Goal: Task Accomplishment & Management: Complete application form

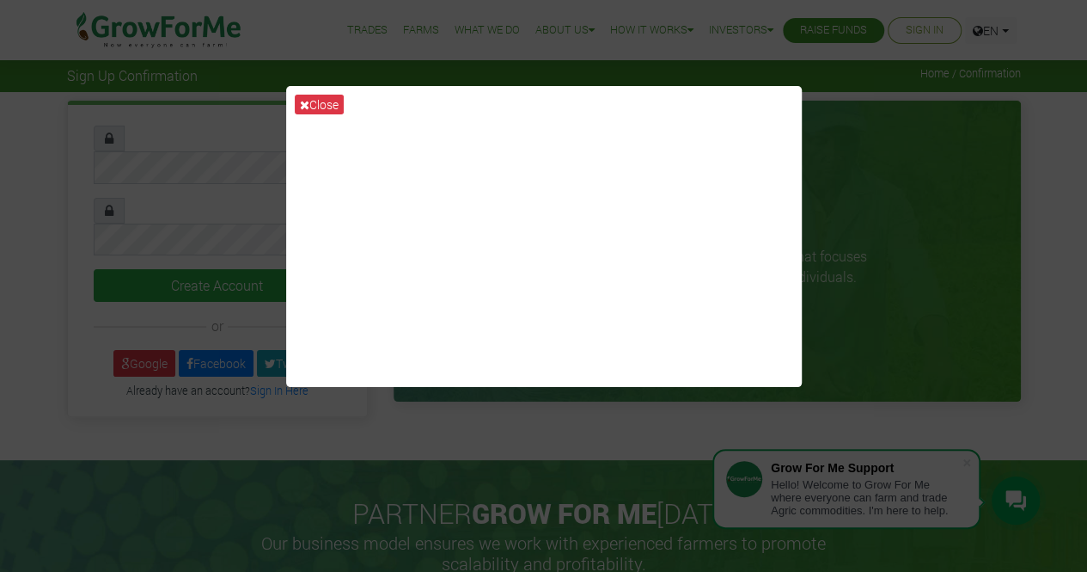
click at [240, 372] on div "Close" at bounding box center [543, 286] width 1087 height 572
click at [935, 230] on div "Close" at bounding box center [543, 286] width 1087 height 572
click at [873, 199] on div "Close" at bounding box center [543, 286] width 1087 height 572
click at [328, 101] on button "Close" at bounding box center [319, 105] width 49 height 20
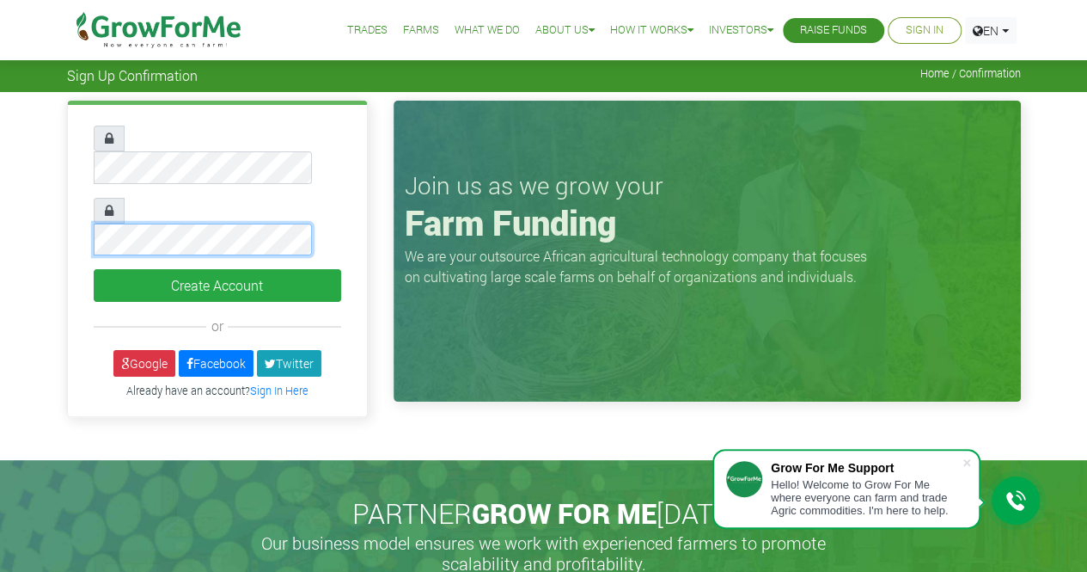
click at [94, 269] on button "Create Account" at bounding box center [218, 285] width 248 height 33
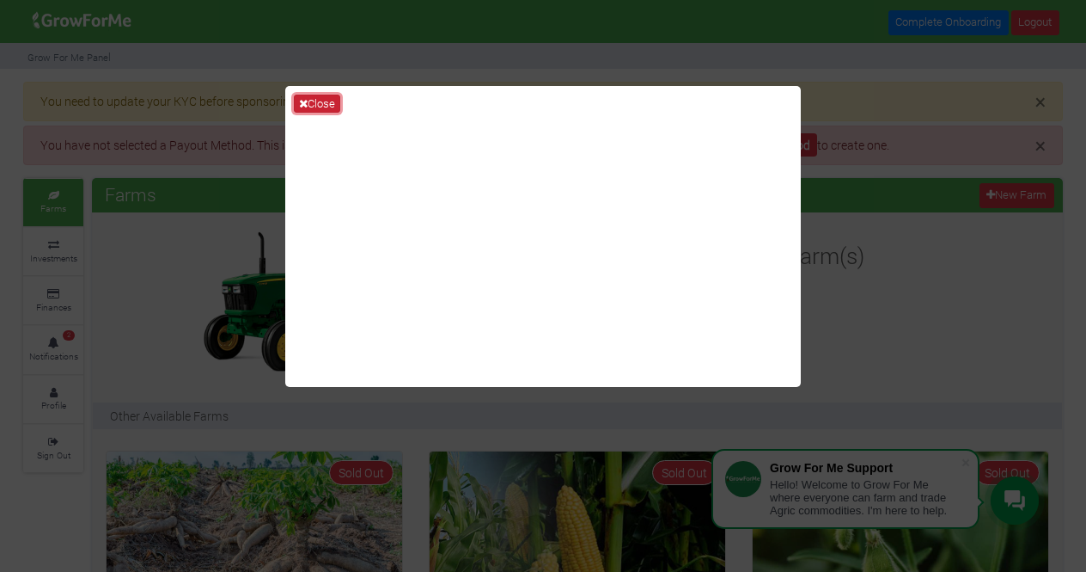
click at [330, 102] on button "Close" at bounding box center [317, 104] width 46 height 19
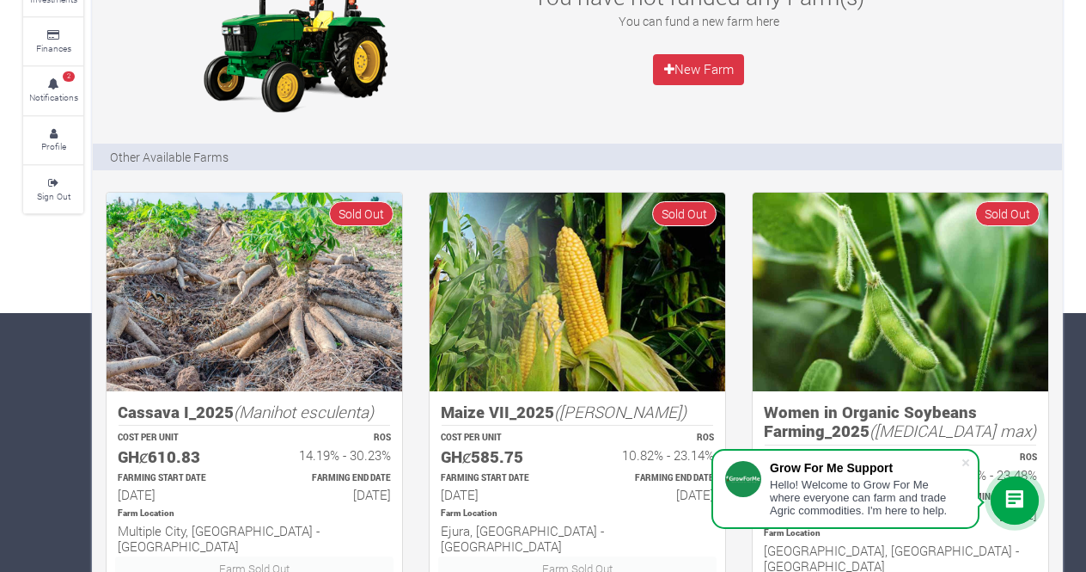
scroll to position [344, 0]
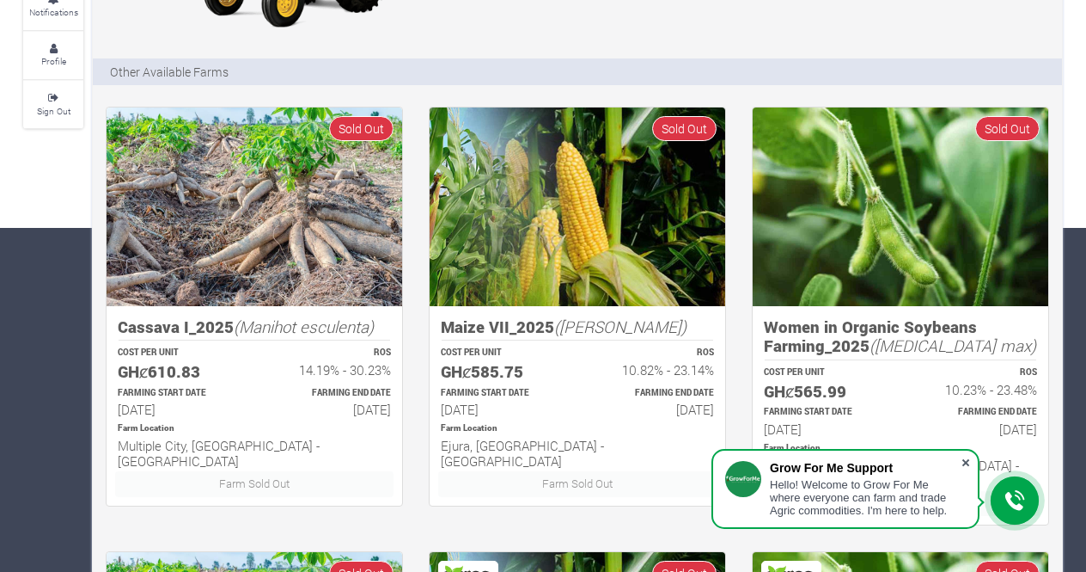
click at [967, 463] on span at bounding box center [965, 462] width 17 height 17
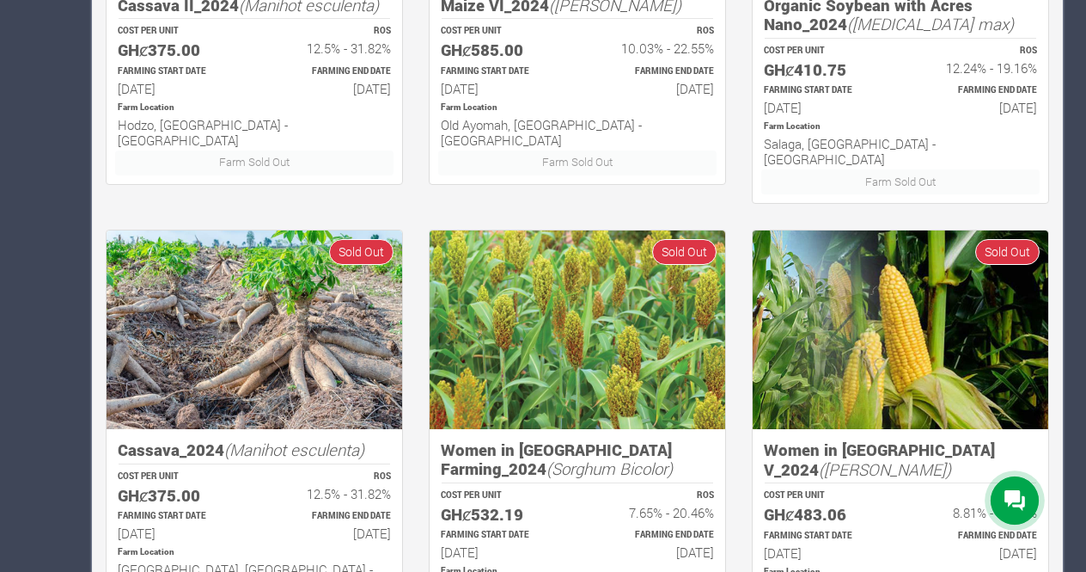
scroll to position [1215, 0]
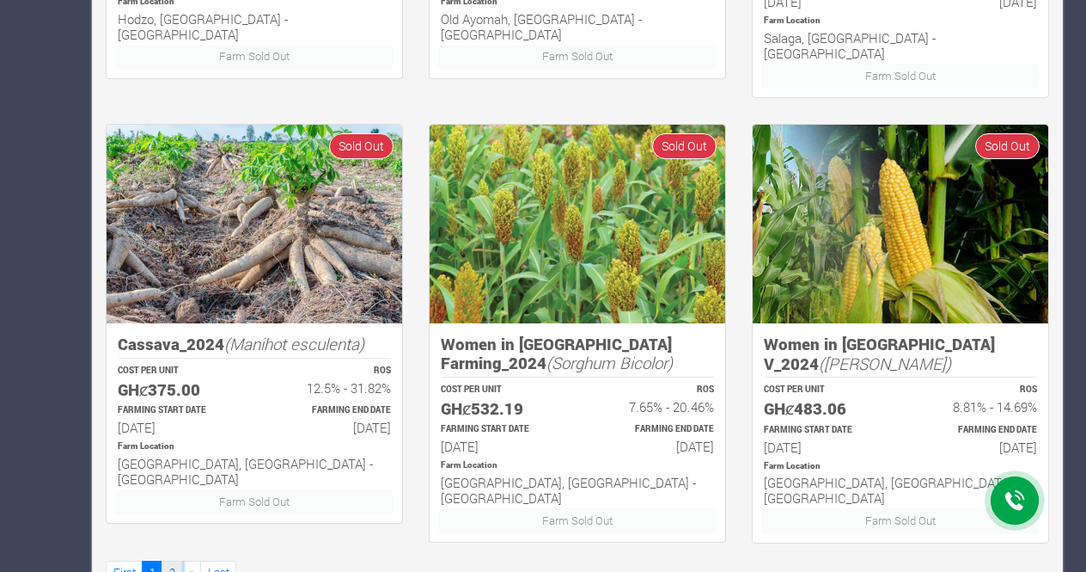
click at [172, 560] on link "2" at bounding box center [172, 572] width 21 height 25
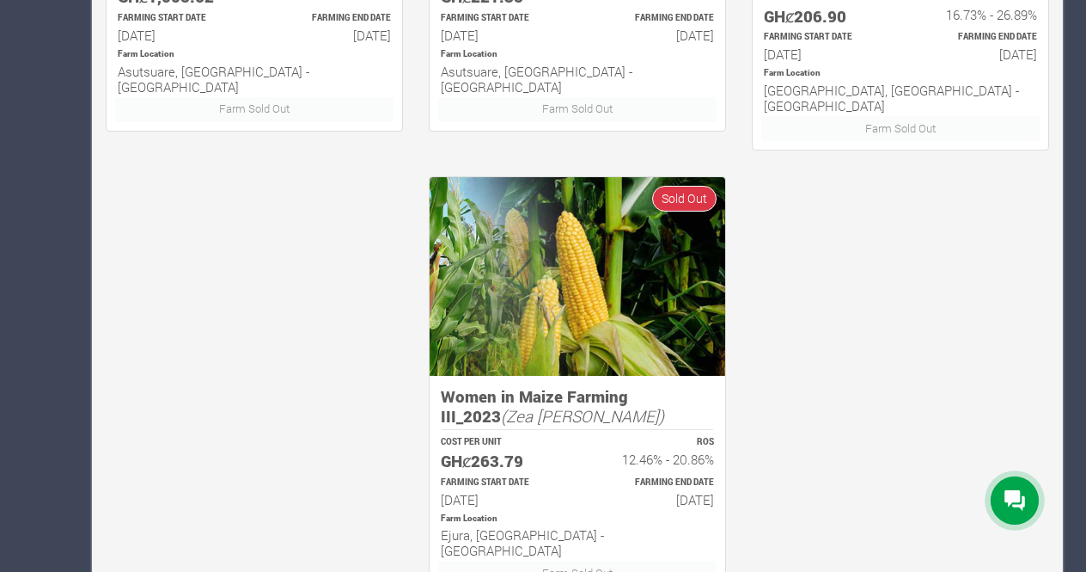
scroll to position [1216, 0]
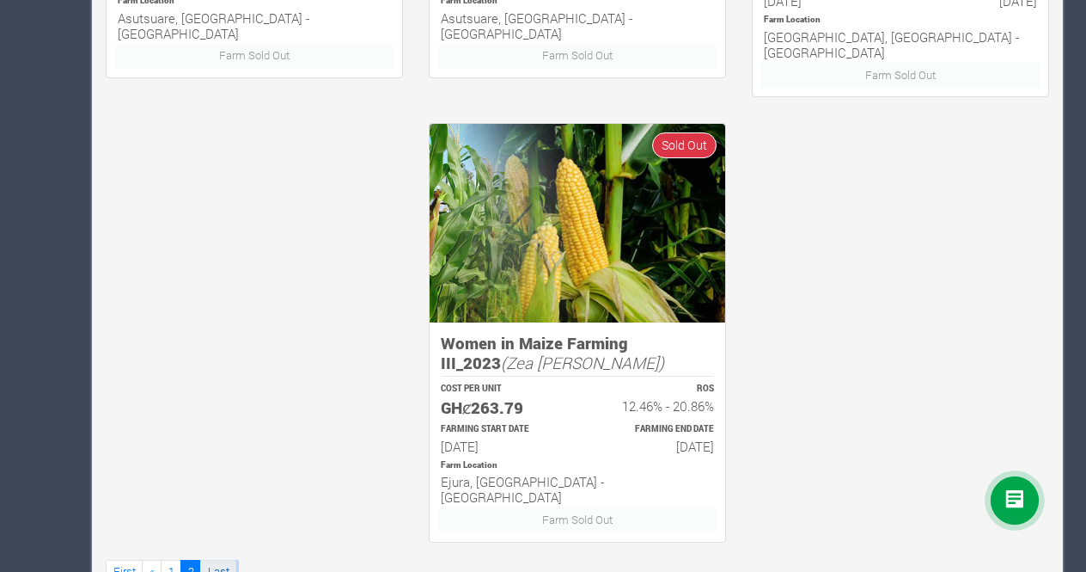
click at [217, 560] on link "Last" at bounding box center [218, 572] width 36 height 25
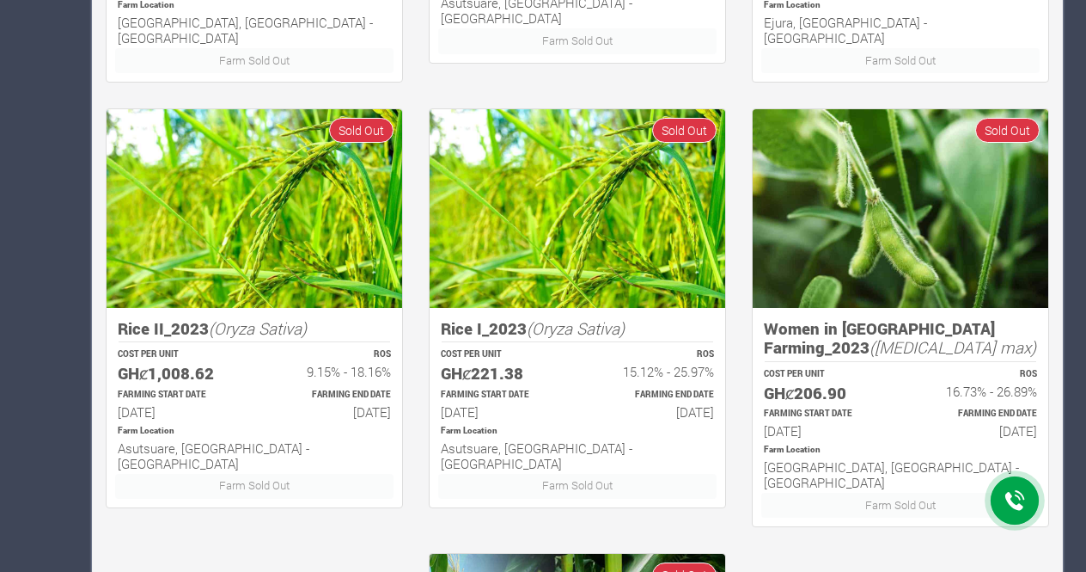
scroll to position [1216, 0]
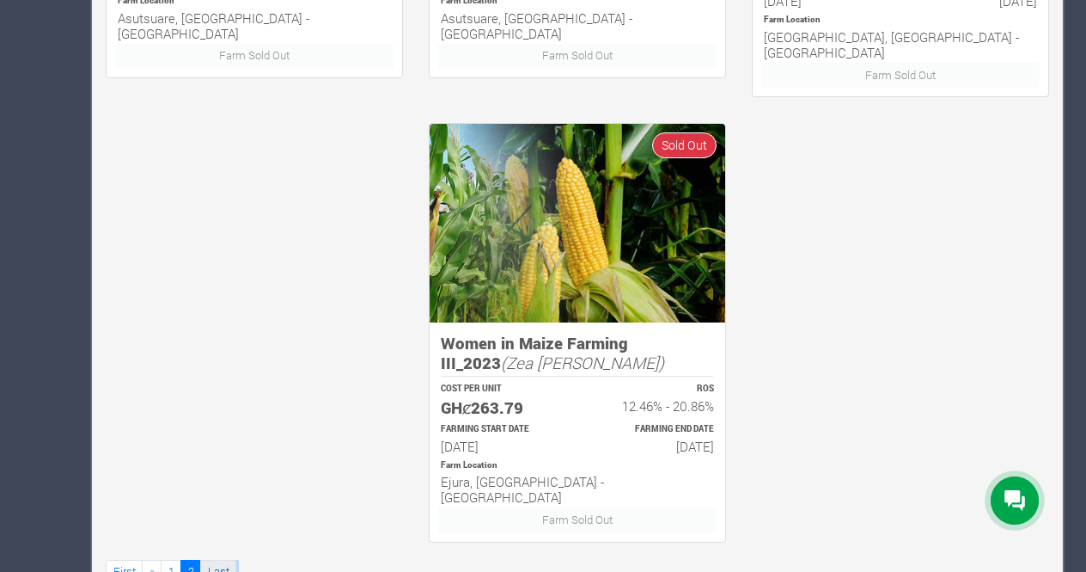
click at [217, 560] on link "Last" at bounding box center [218, 572] width 36 height 25
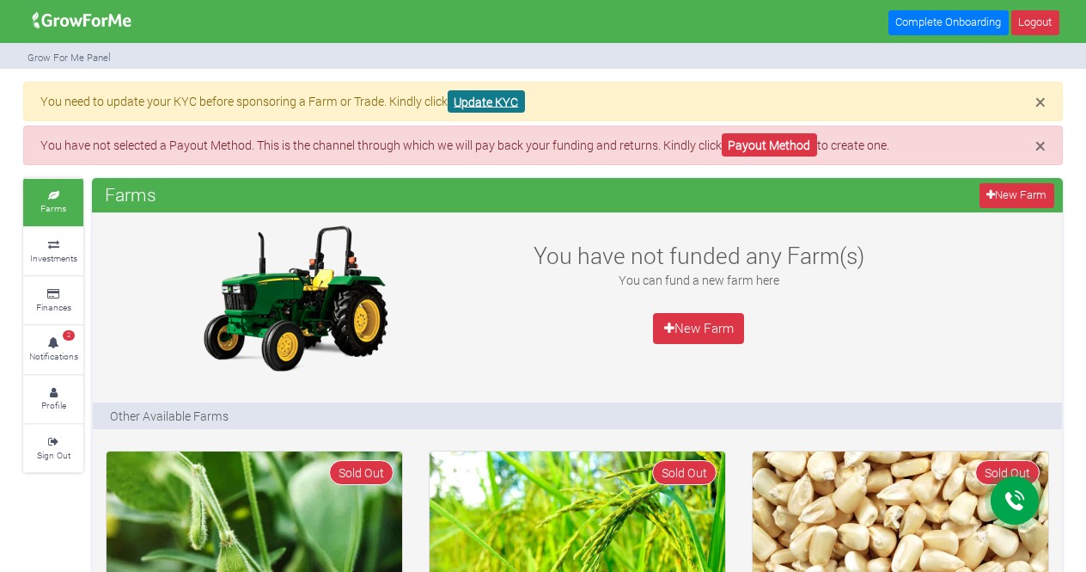
click at [473, 95] on link "Update KYC" at bounding box center [486, 101] width 77 height 23
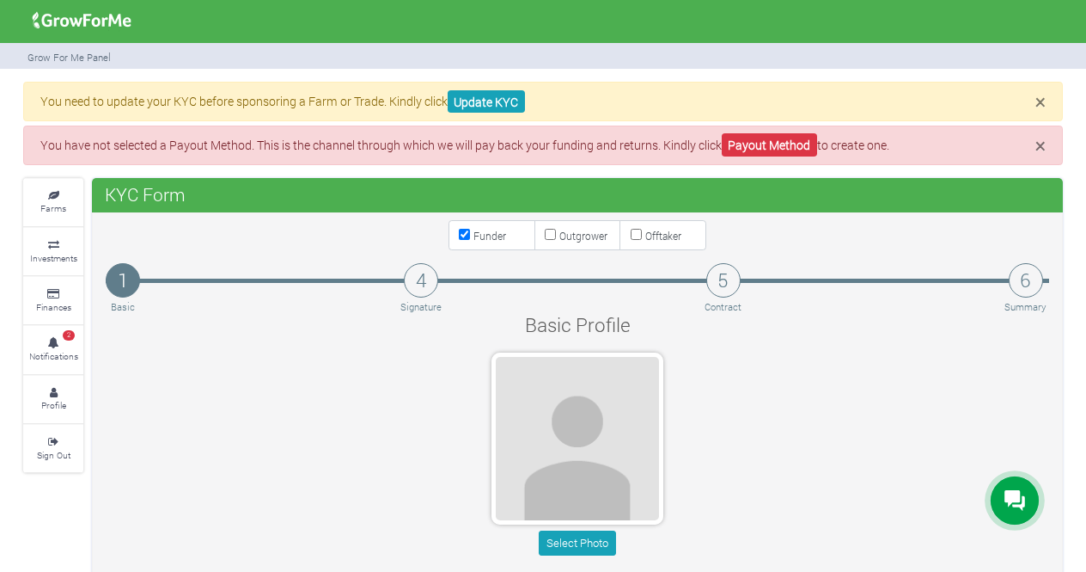
type input "54 635 5464"
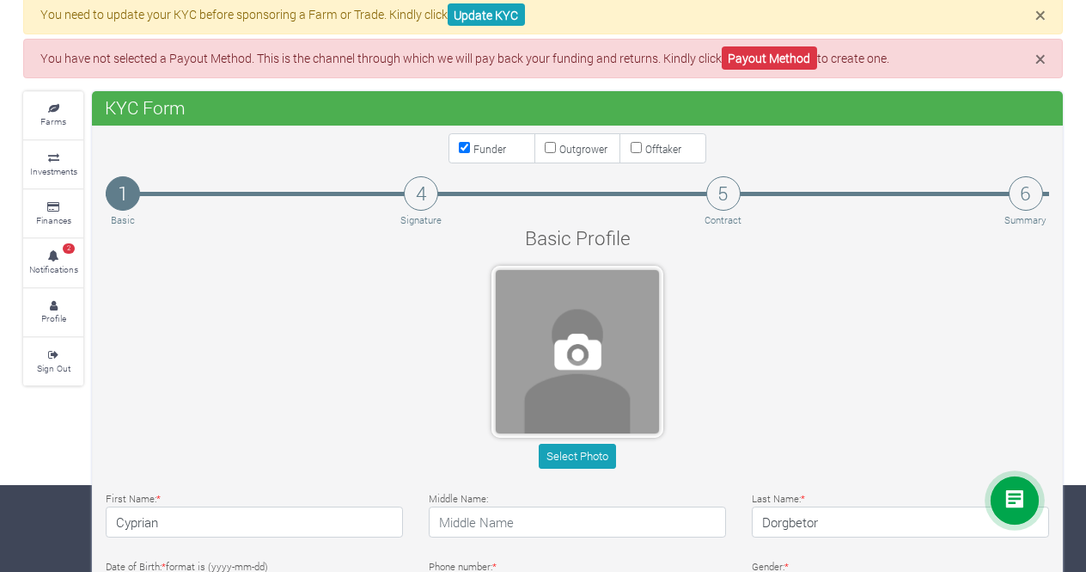
scroll to position [172, 0]
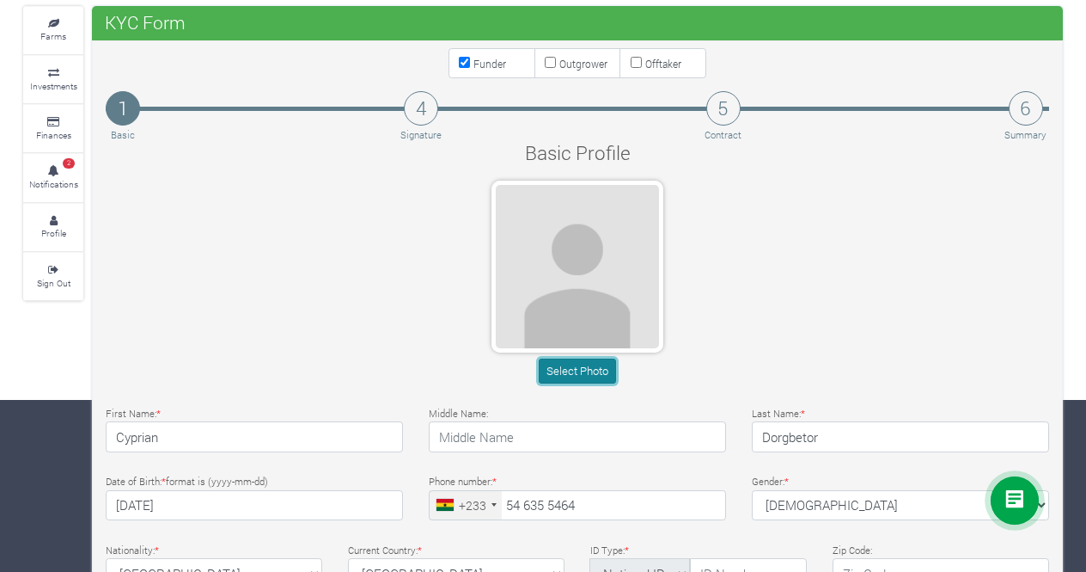
click at [568, 369] on button "Select Photo" at bounding box center [577, 370] width 76 height 25
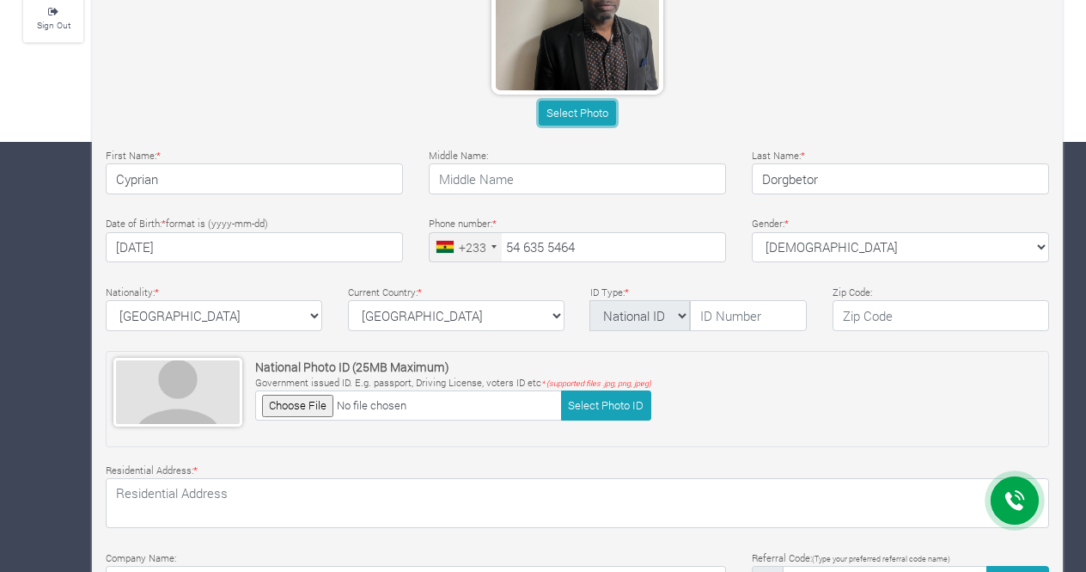
scroll to position [516, 0]
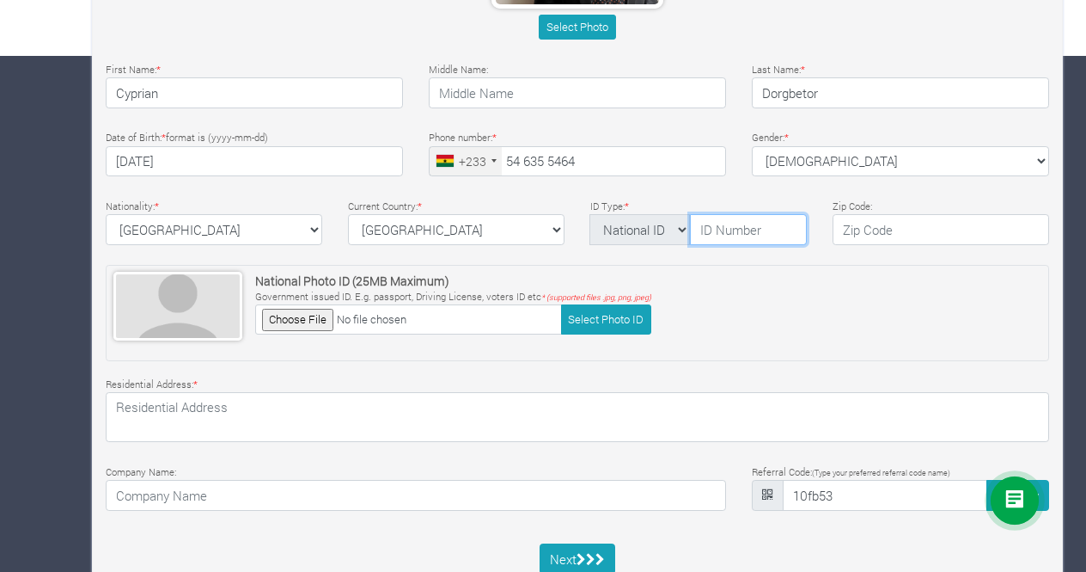
click at [709, 229] on input "text" at bounding box center [748, 229] width 117 height 31
type input "G725210134-1"
click at [865, 219] on input "text" at bounding box center [941, 229] width 217 height 31
type input "0000"
click at [545, 229] on select "ghana Afghanistan Albania Algeria American Samoa Andorra Angola Anguilla Antigu…" at bounding box center [456, 229] width 217 height 31
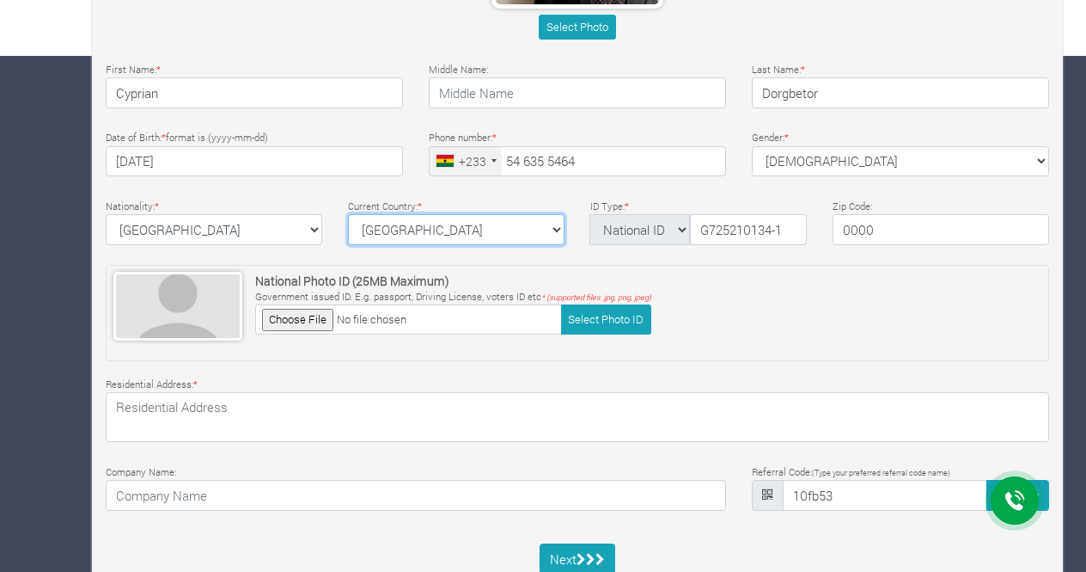
click at [561, 223] on select "ghana Afghanistan Albania Algeria American Samoa Andorra Angola Anguilla Antigu…" at bounding box center [456, 229] width 217 height 31
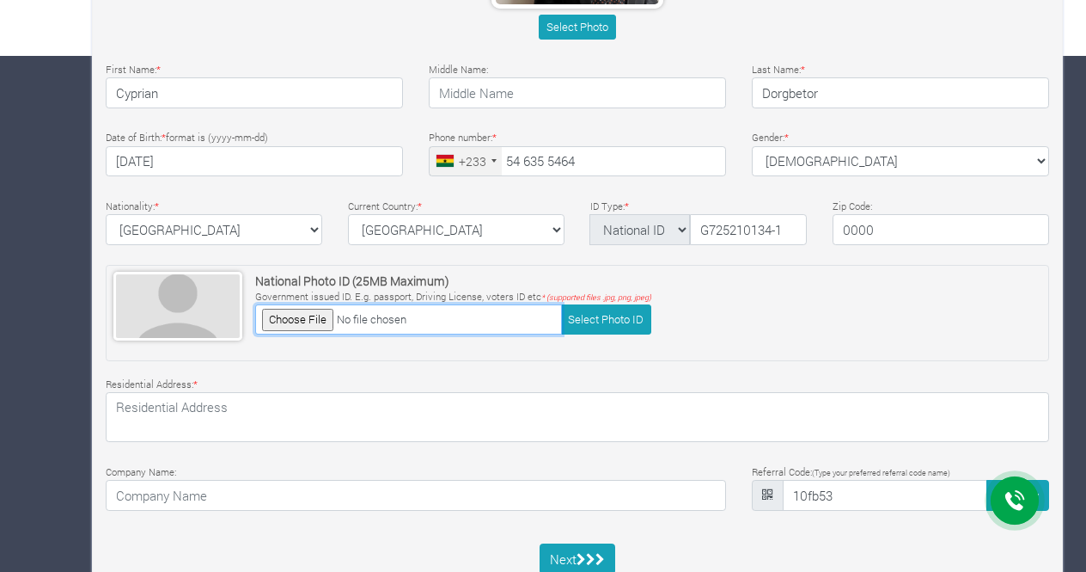
click at [294, 304] on input "file" at bounding box center [408, 319] width 307 height 30
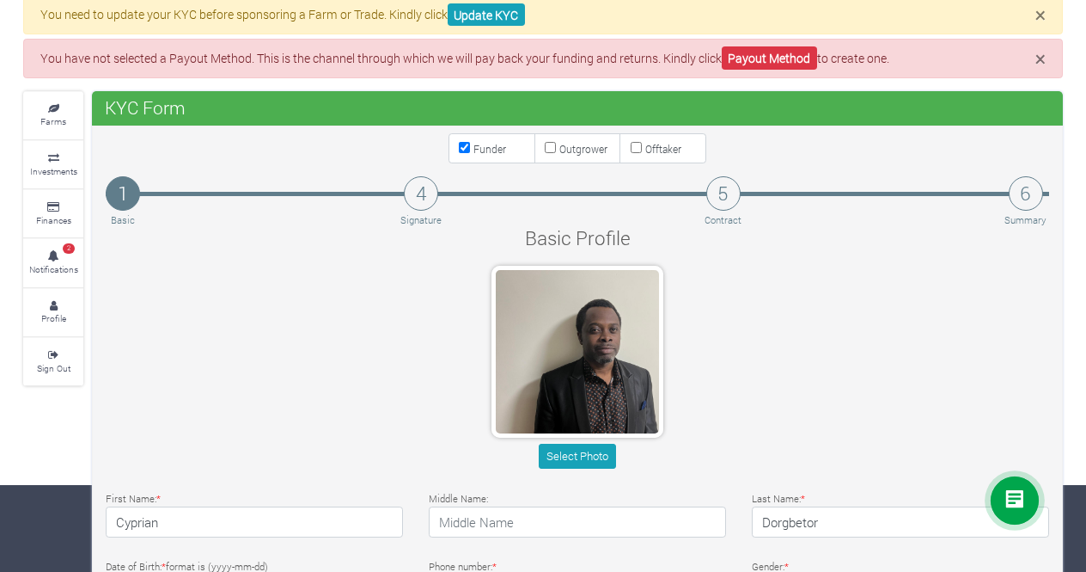
scroll to position [172, 0]
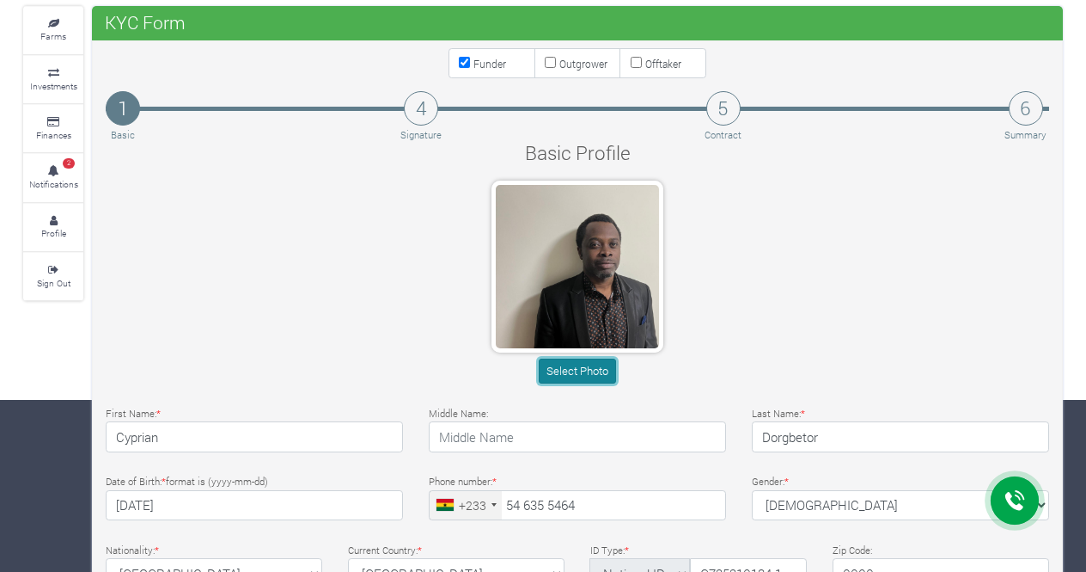
click at [574, 365] on button "Select Photo" at bounding box center [577, 370] width 76 height 25
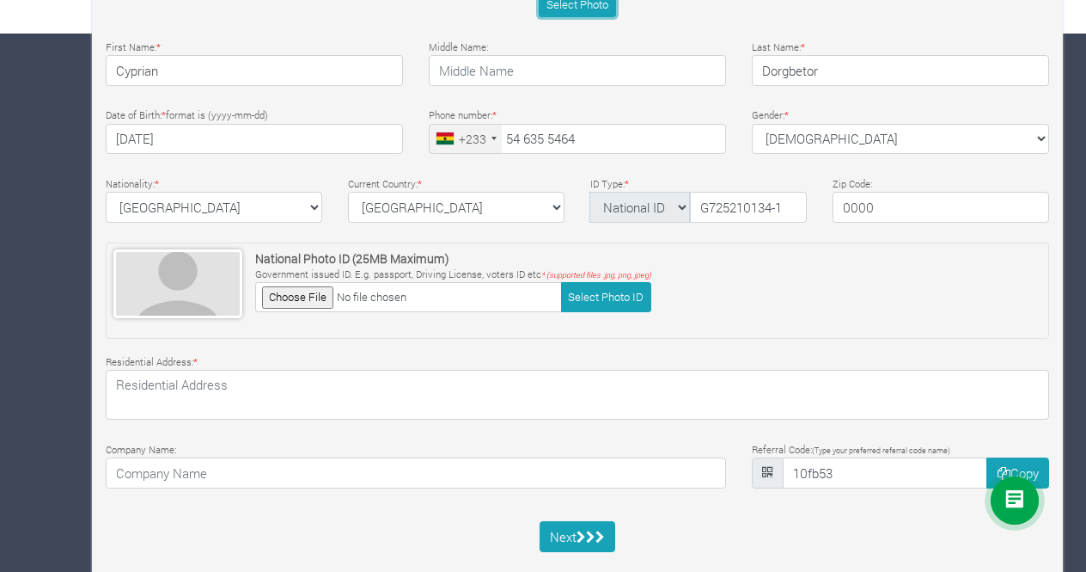
scroll to position [566, 0]
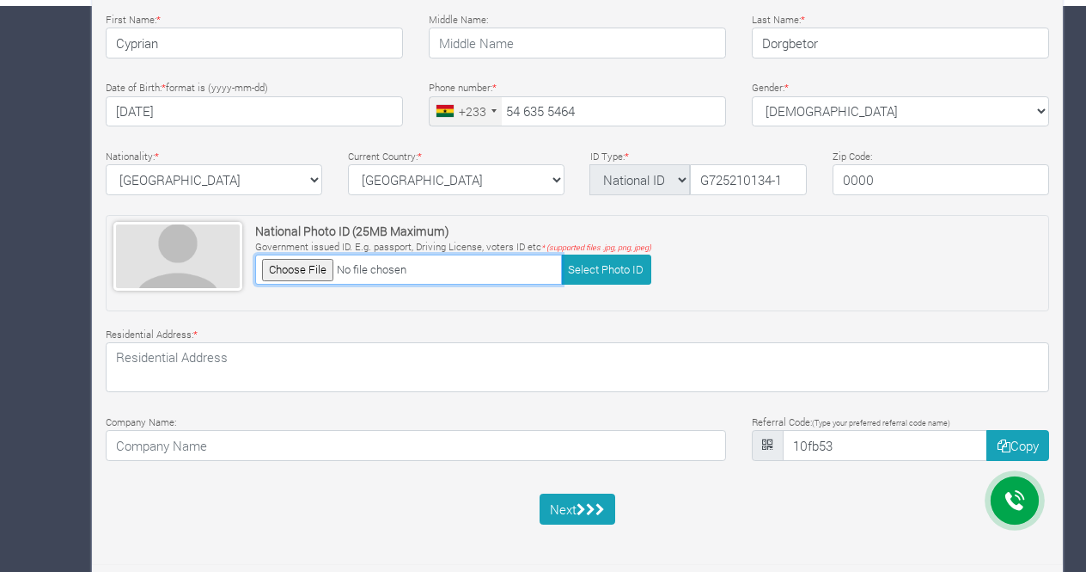
click at [278, 266] on input "file" at bounding box center [408, 269] width 307 height 30
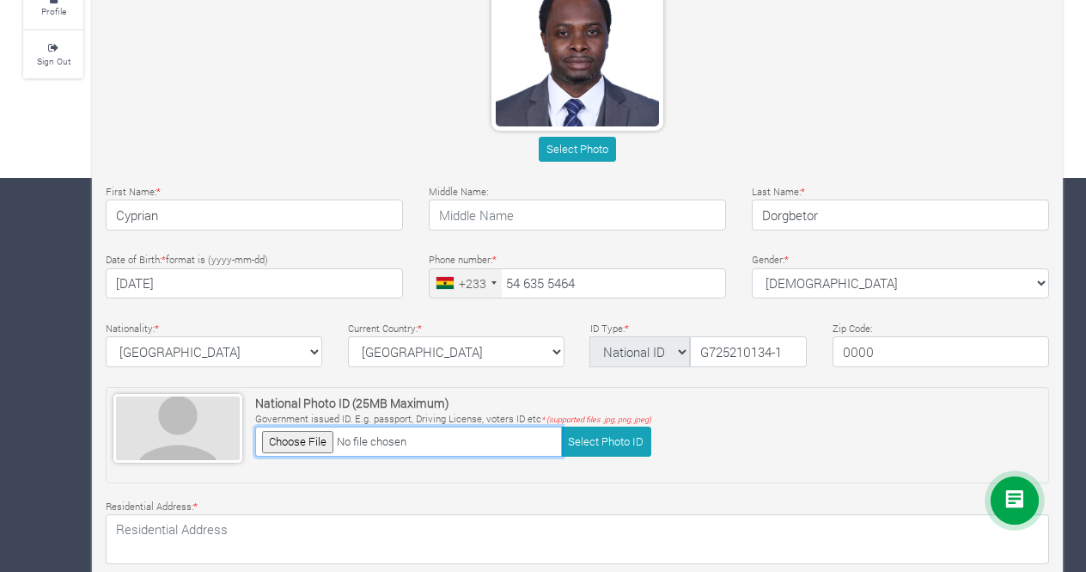
scroll to position [480, 0]
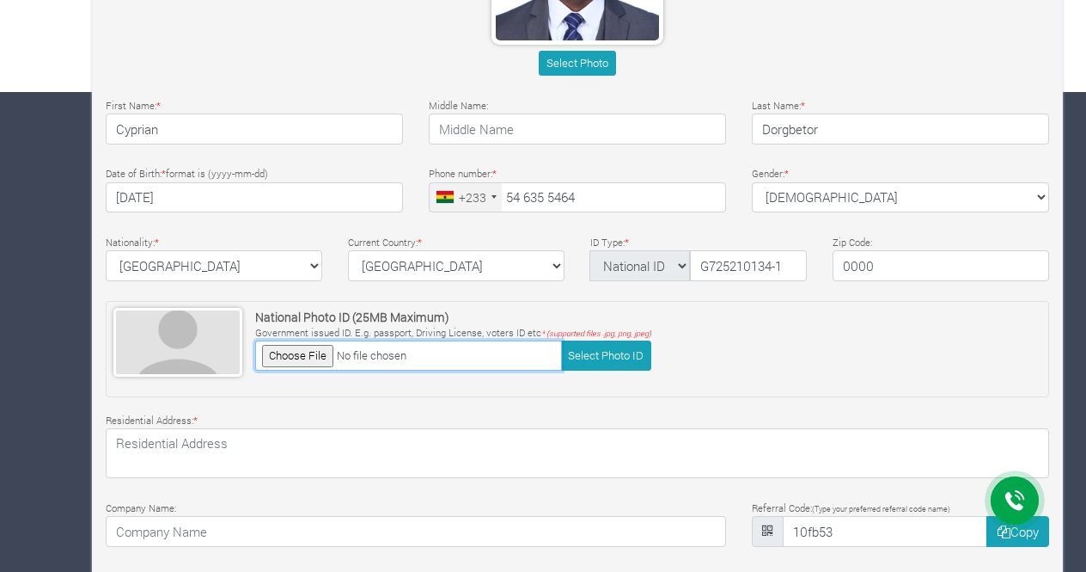
click at [290, 353] on input "file" at bounding box center [408, 355] width 307 height 30
type input "C:\fakepath\1.jpg"
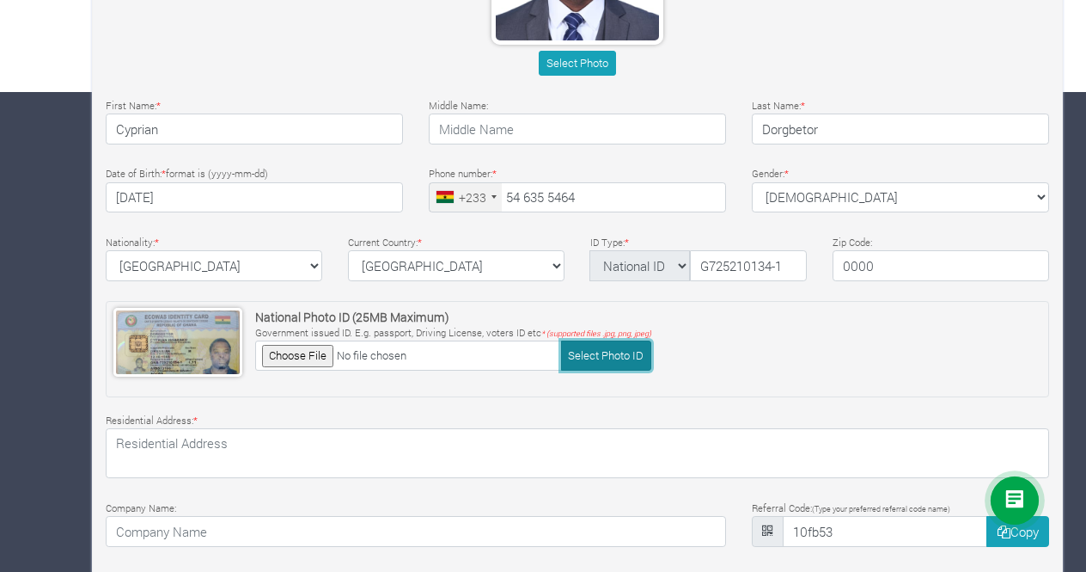
click at [613, 351] on button "Select Photo ID" at bounding box center [606, 355] width 90 height 30
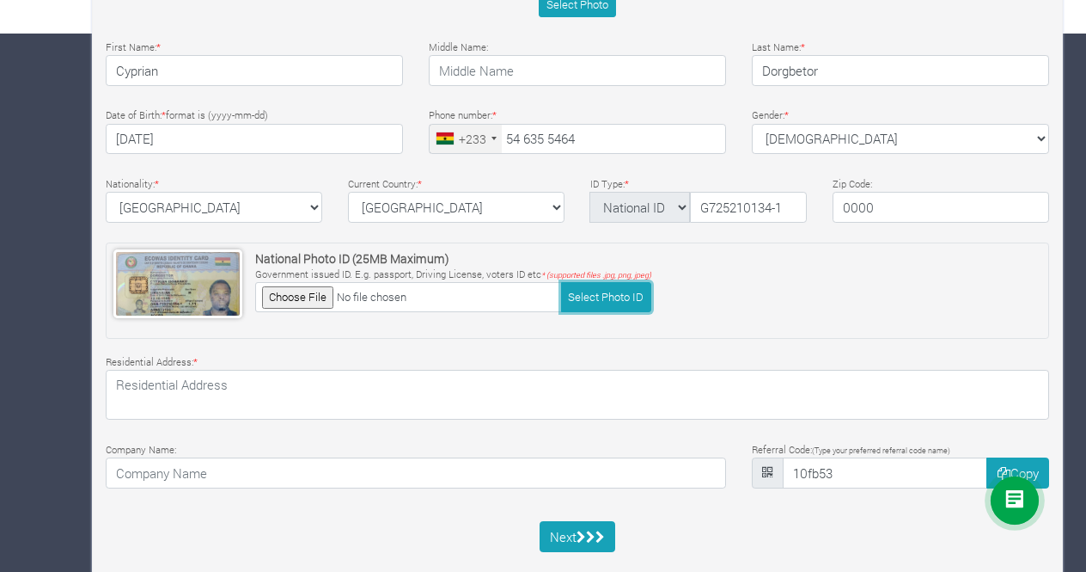
scroll to position [566, 0]
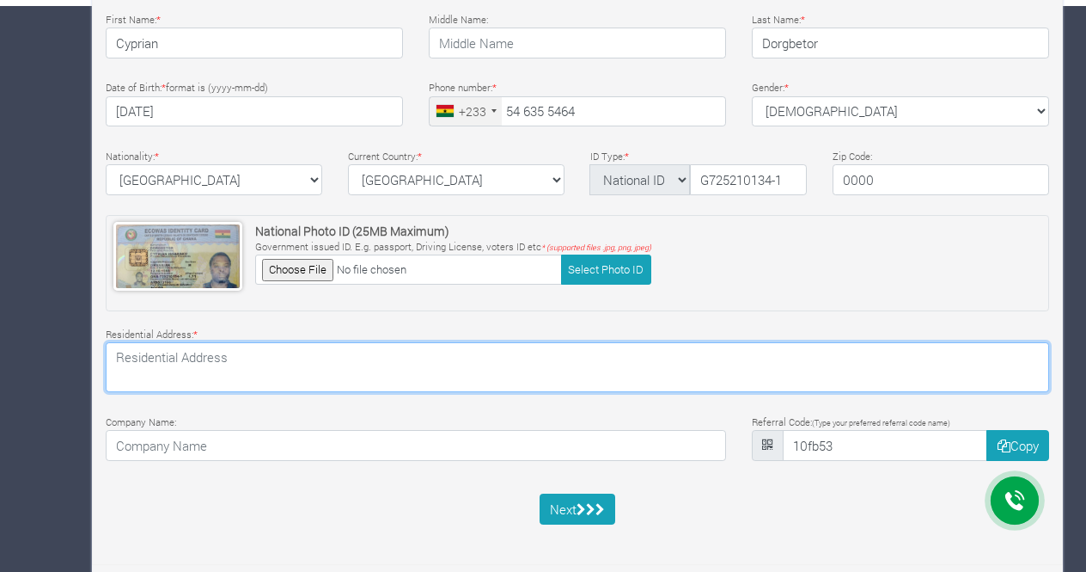
click at [450, 373] on textarea at bounding box center [578, 367] width 944 height 50
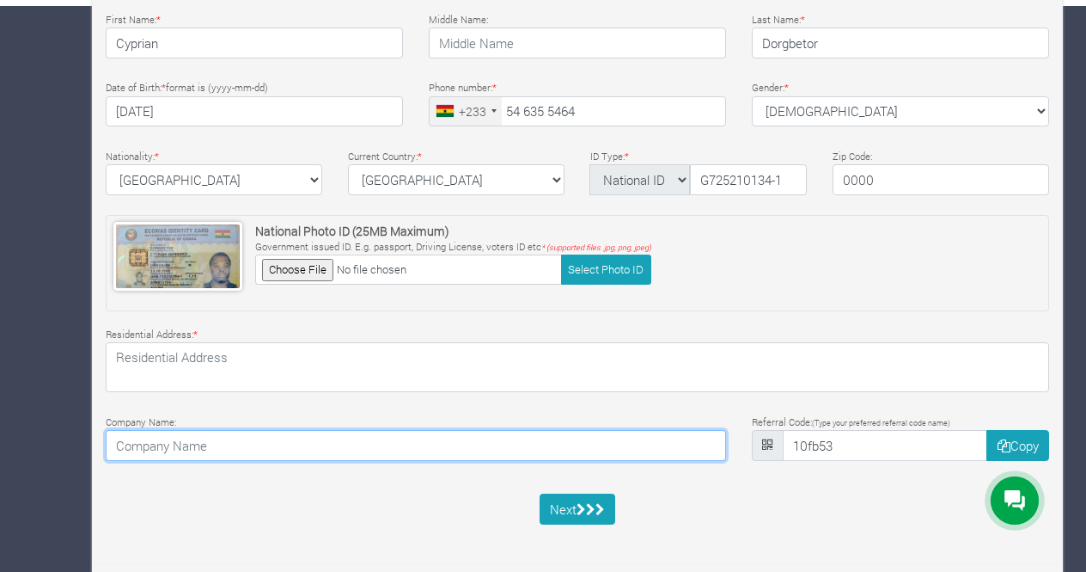
click at [533, 439] on input at bounding box center [416, 445] width 621 height 31
type input "Ghana Health Service"
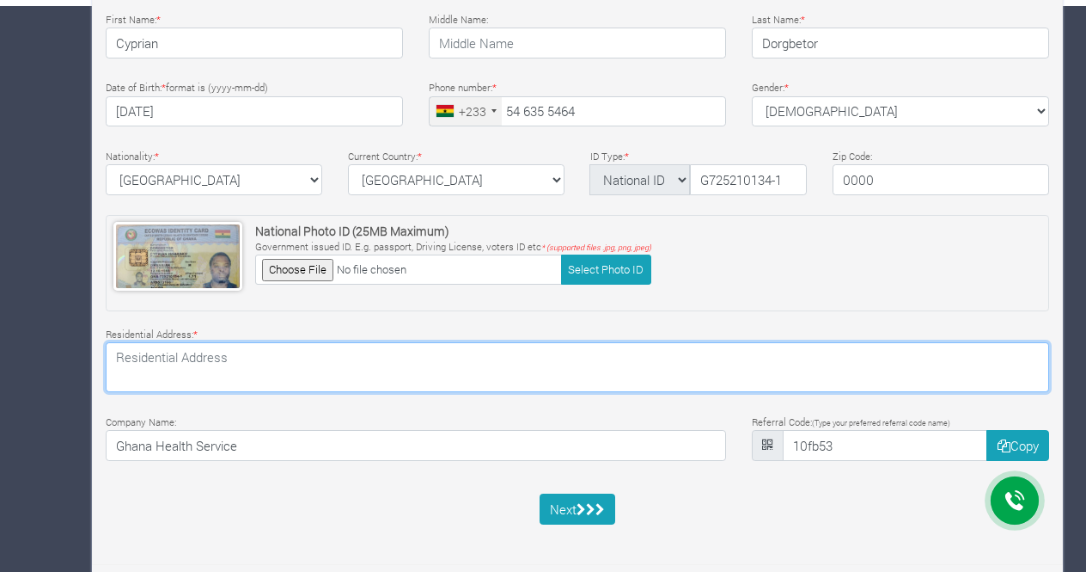
click at [342, 367] on textarea at bounding box center [578, 367] width 944 height 50
click at [444, 352] on textarea "Techiman Twimia Koase Hse no KAO 315, Street BT 0286 6583" at bounding box center [578, 367] width 944 height 50
click at [408, 353] on textarea "Techiman Twimia Koase Hse no KAO 315, Street BT 0286-6583" at bounding box center [578, 367] width 944 height 50
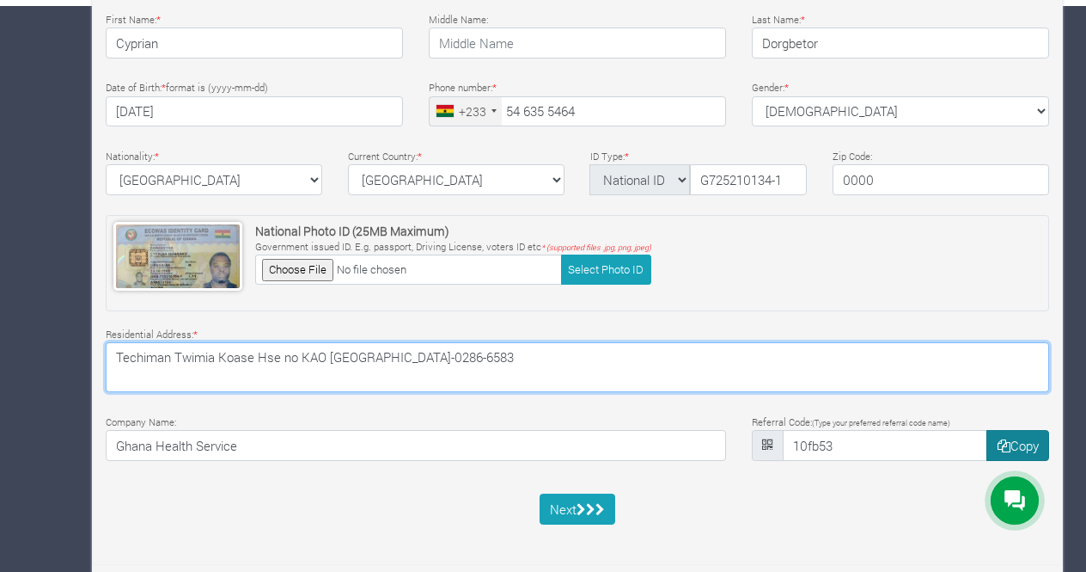
type textarea "Techiman Twimia Koase Hse no KAO 315, Street BT-0286-6583"
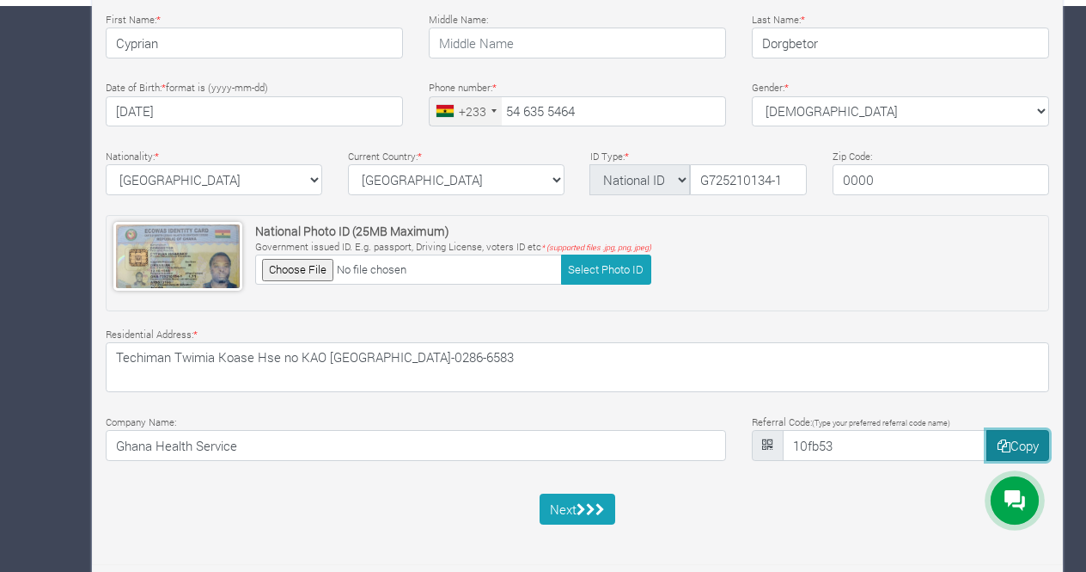
click at [1018, 441] on button "Copy" at bounding box center [1018, 445] width 63 height 31
click at [585, 506] on icon "submit" at bounding box center [581, 509] width 9 height 13
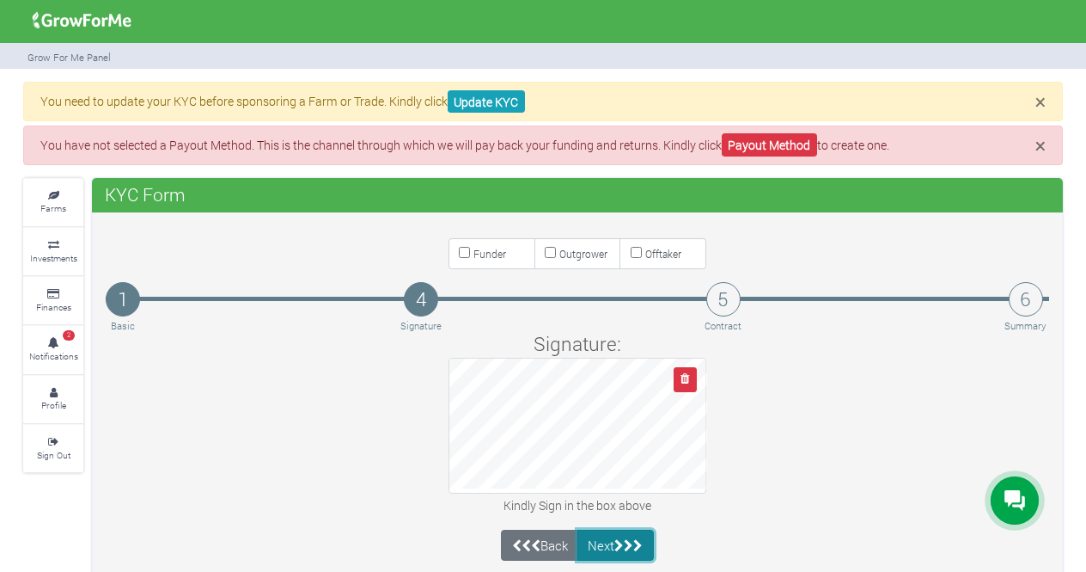
click at [615, 535] on button "Next" at bounding box center [616, 544] width 76 height 31
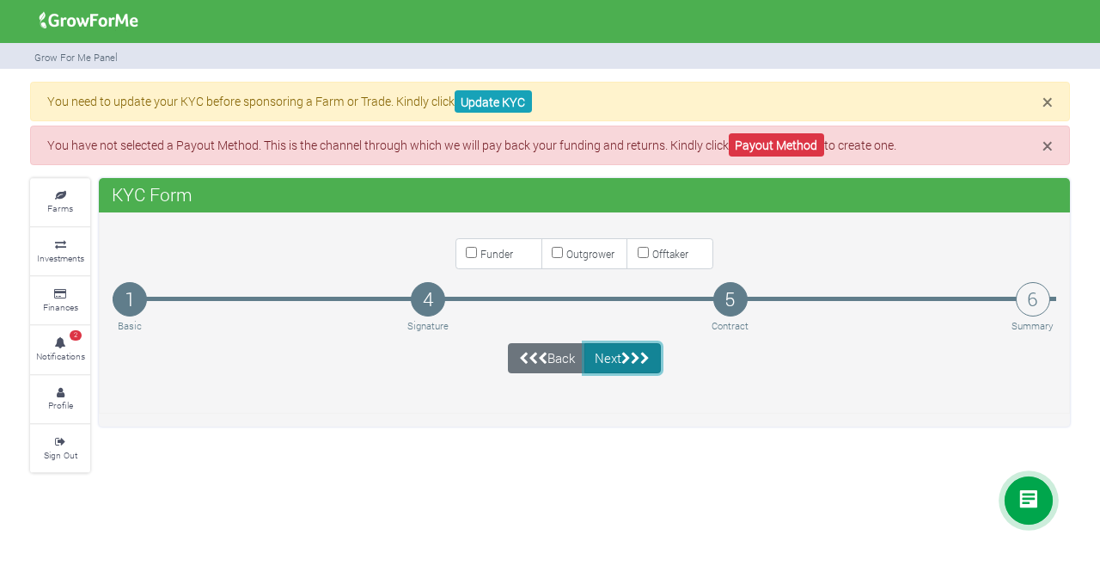
click at [622, 357] on button "Next" at bounding box center [622, 358] width 76 height 31
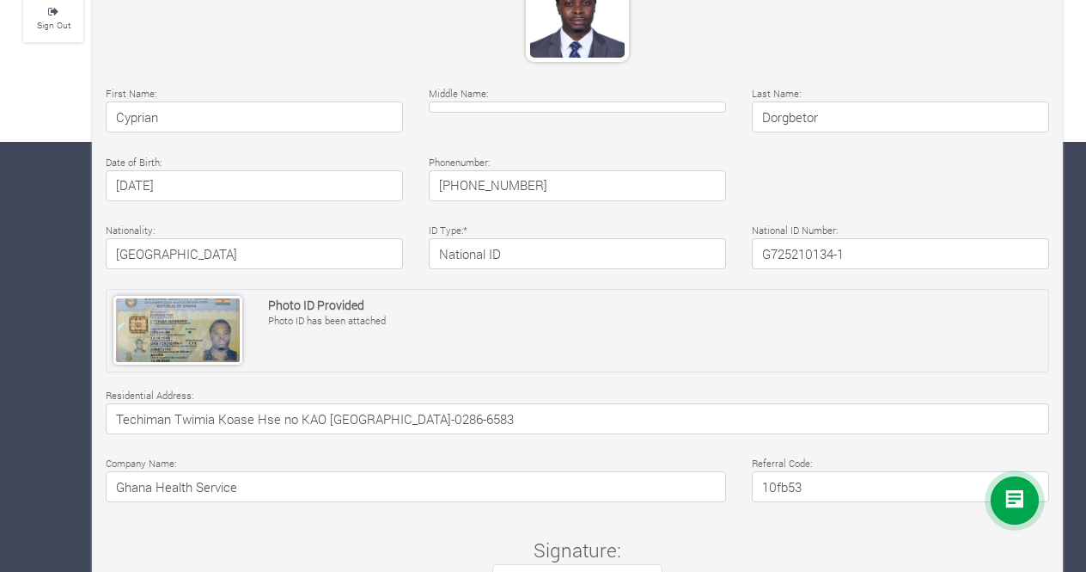
scroll to position [598, 0]
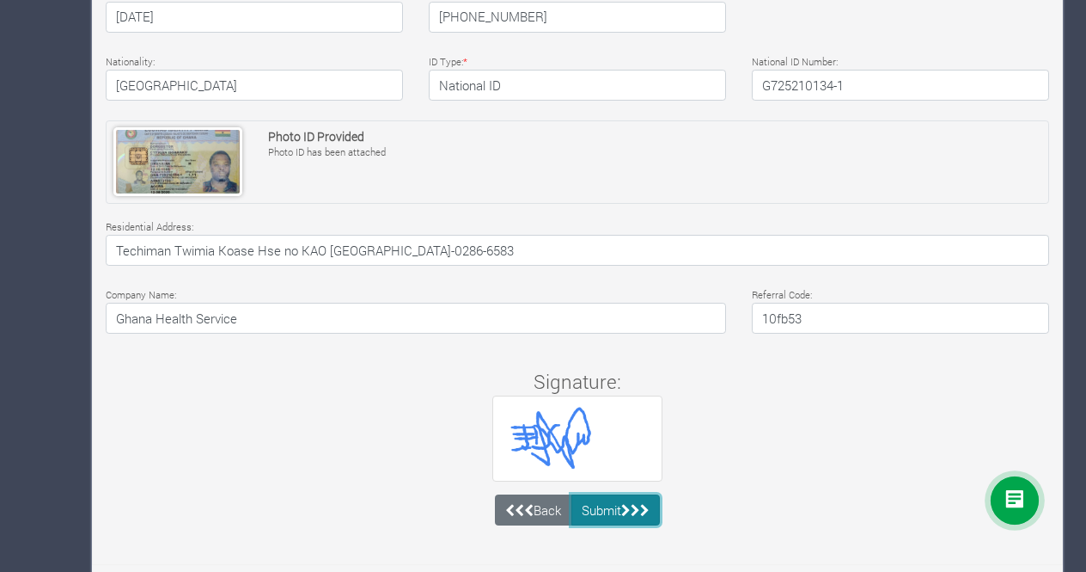
click at [609, 505] on button "Submit" at bounding box center [616, 509] width 89 height 31
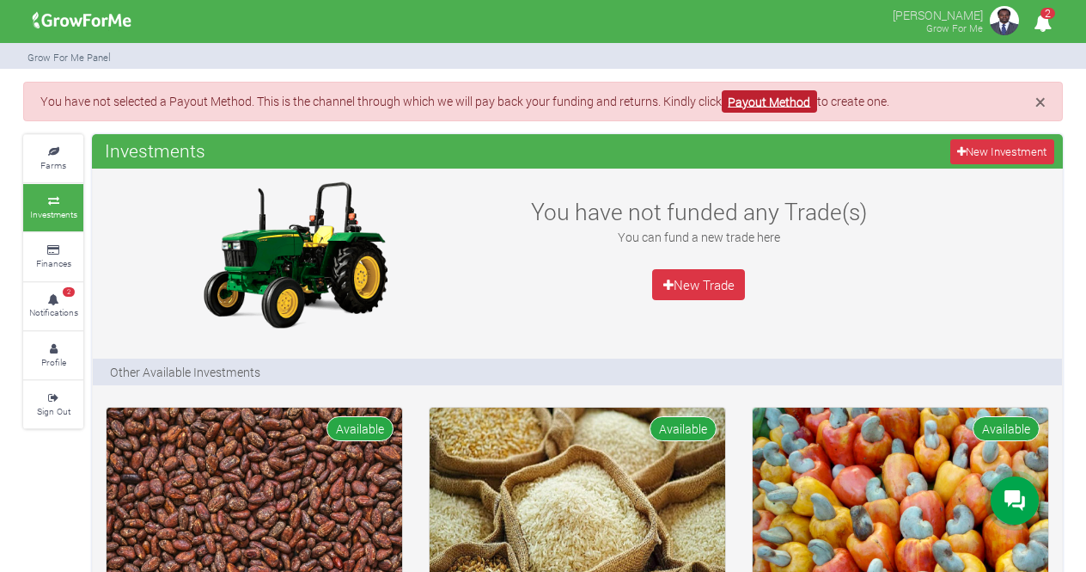
click at [789, 97] on link "Payout Method" at bounding box center [769, 101] width 95 height 23
click at [780, 101] on link "Payout Method" at bounding box center [769, 101] width 95 height 23
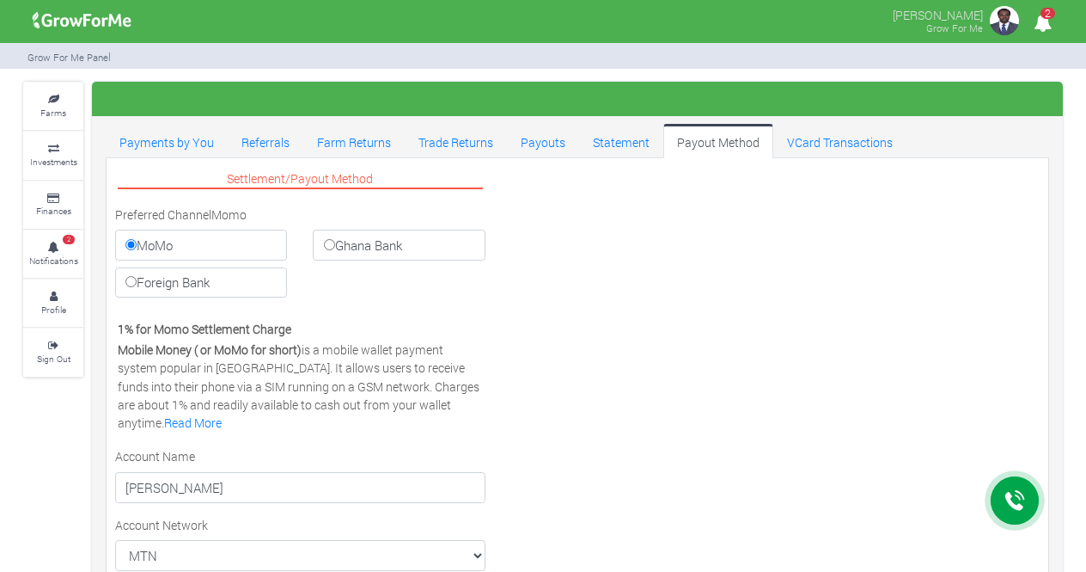
click at [330, 248] on input "Ghana Bank" at bounding box center [329, 244] width 11 height 11
radio input "true"
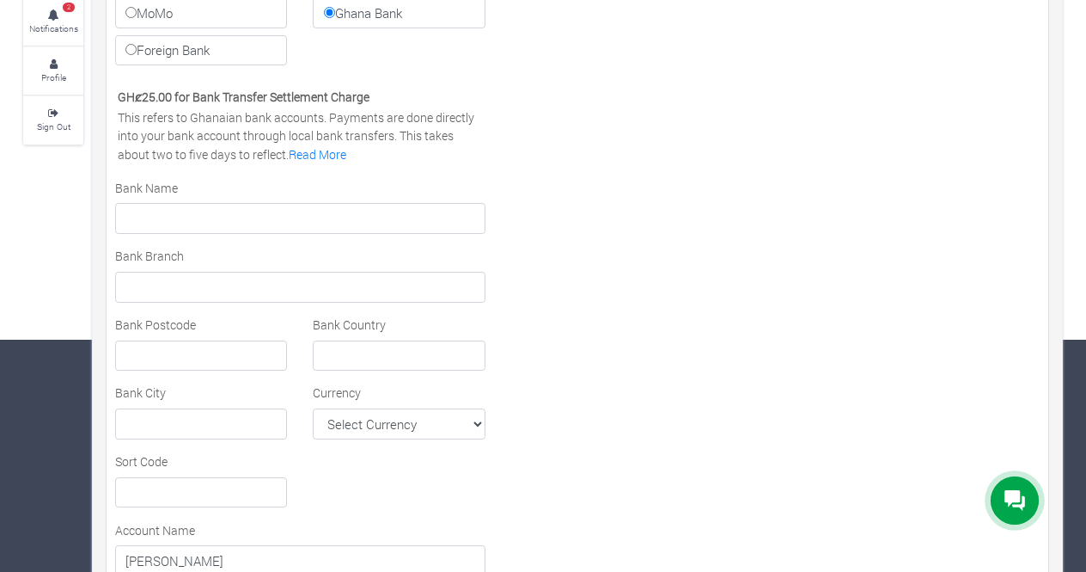
scroll to position [258, 0]
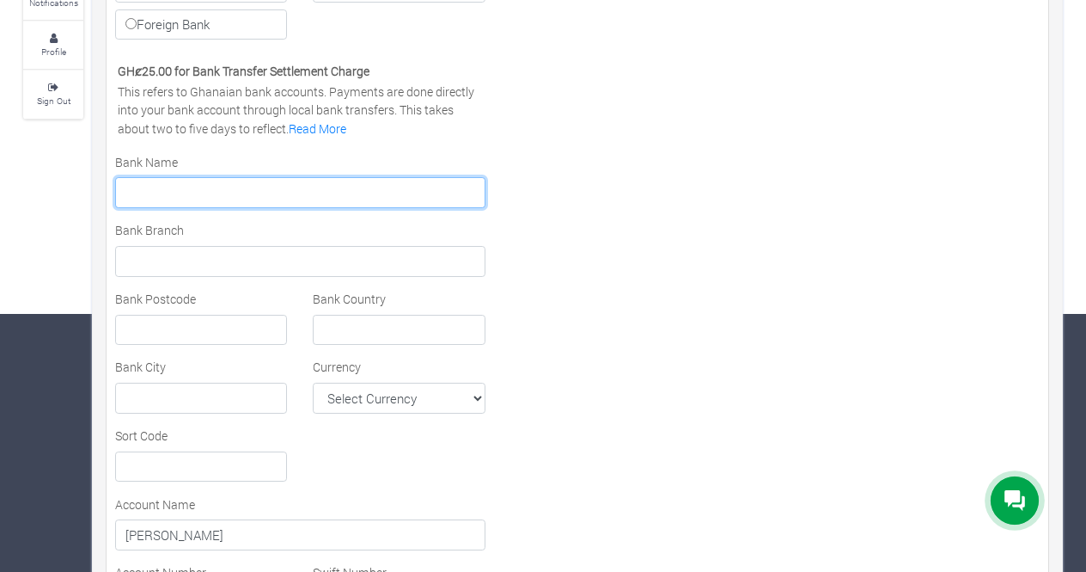
click at [291, 200] on input "text" at bounding box center [300, 192] width 370 height 31
type input "g"
type input "Guaranty Trust Bank"
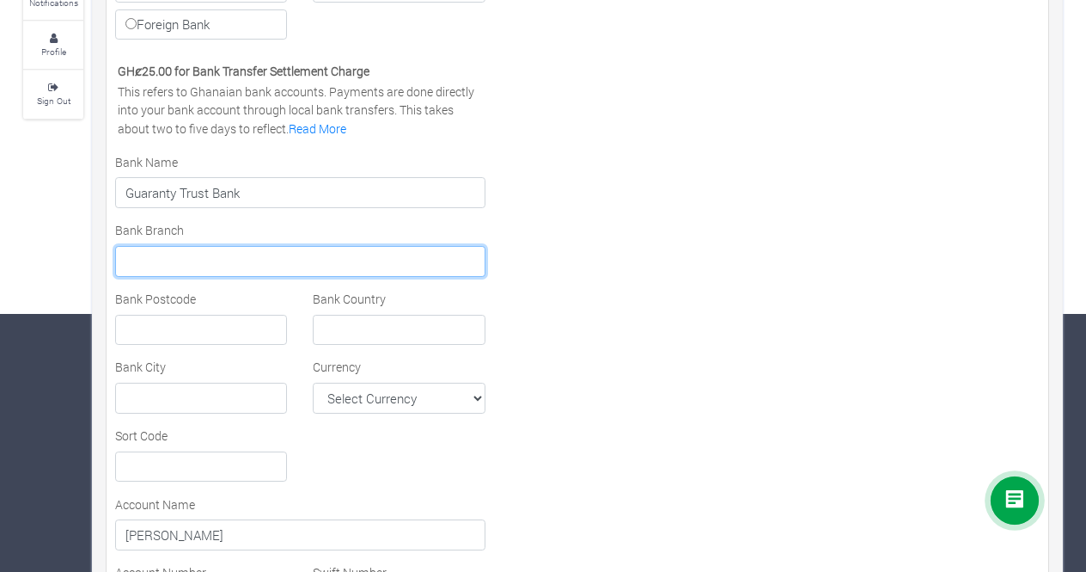
click at [229, 261] on input "text" at bounding box center [300, 261] width 370 height 31
type input "Techiman"
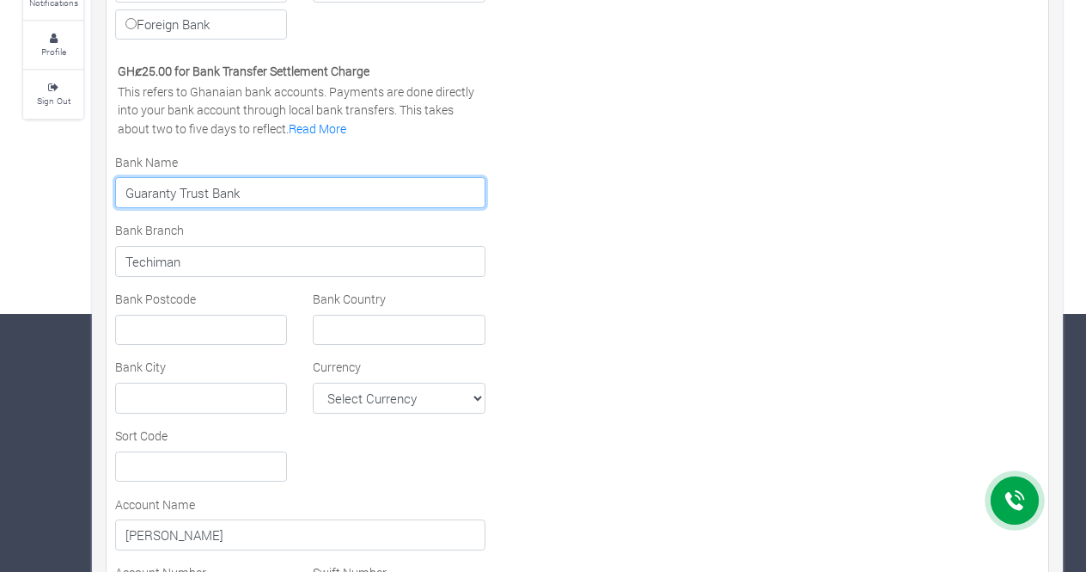
click at [251, 187] on input "Guaranty Trust Bank" at bounding box center [300, 192] width 370 height 31
type input "Guaranty Trust Bank (GT Bank)"
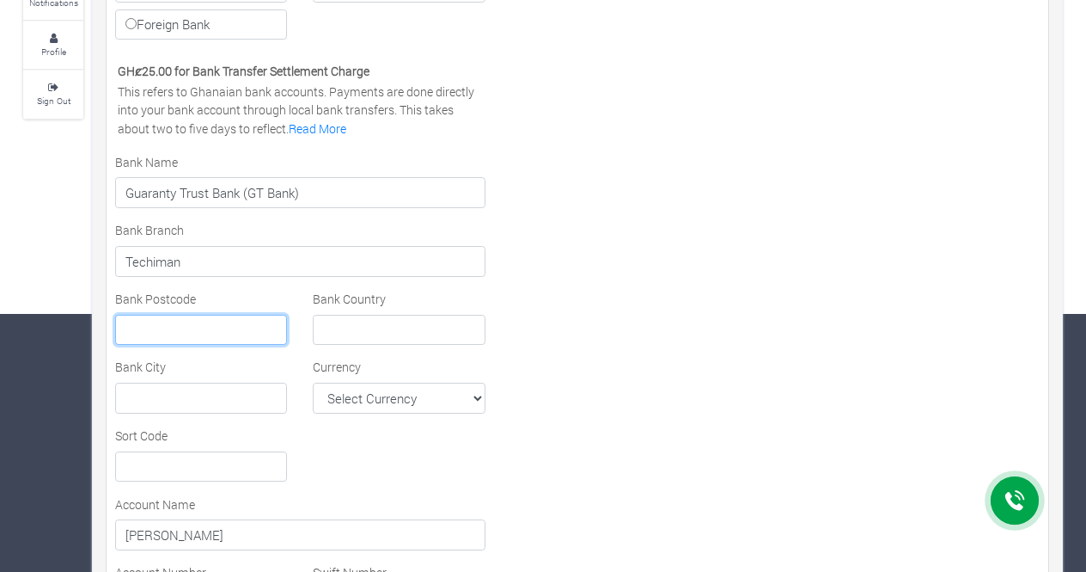
click at [266, 327] on input "text" at bounding box center [201, 330] width 172 height 31
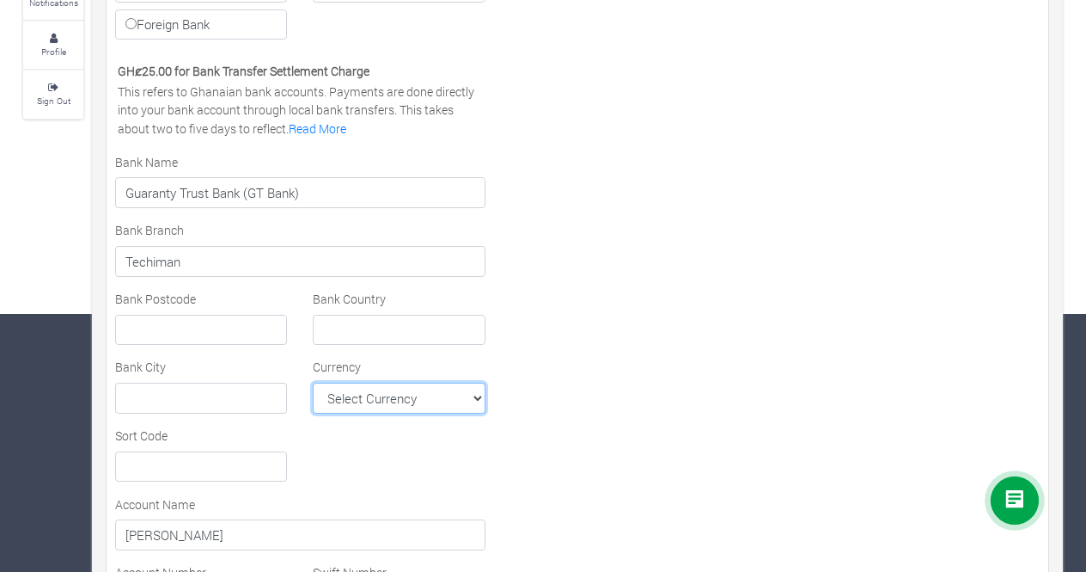
click at [437, 394] on select "Select Currency AFN ALL DZD AOA ARS AMD AWG AUD AZN BHD BSD BDT BBD BYN BZD BMD…" at bounding box center [399, 397] width 172 height 31
select select "GHS"
click at [313, 382] on select "Select Currency AFN ALL DZD AOA ARS AMD AWG AUD AZN BHD BSD BDT BBD BYN BZD BMD…" at bounding box center [399, 397] width 172 height 31
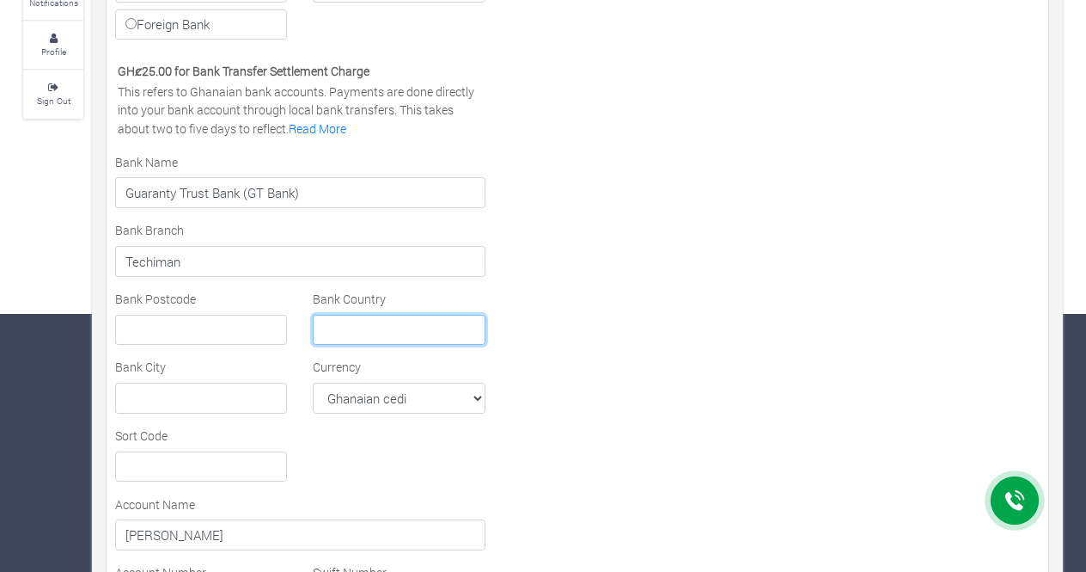
click at [394, 324] on input "text" at bounding box center [399, 330] width 172 height 31
type input "Ghana"
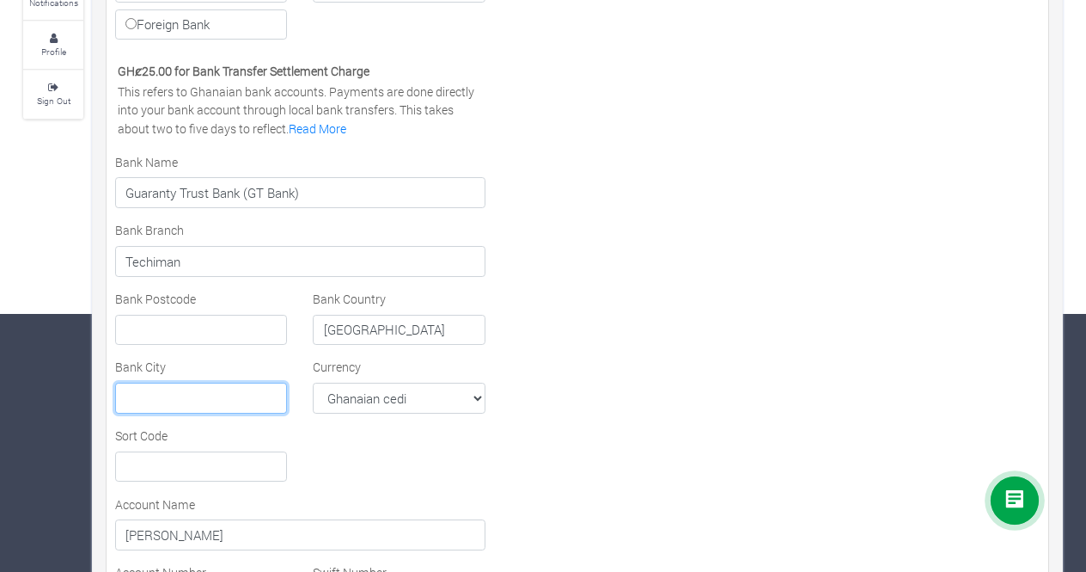
click at [196, 382] on input "text" at bounding box center [201, 397] width 172 height 31
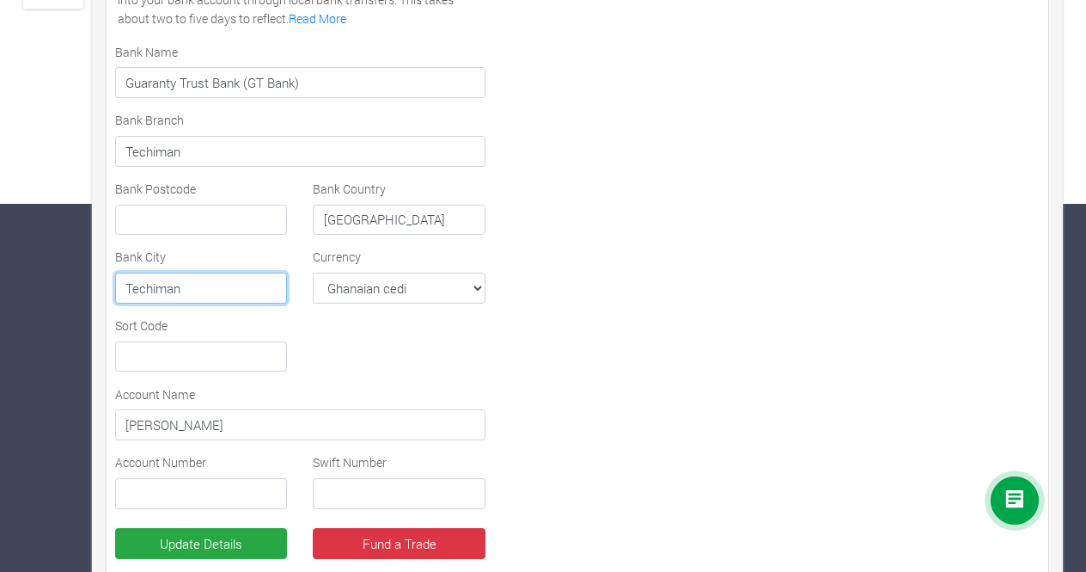
scroll to position [430, 0]
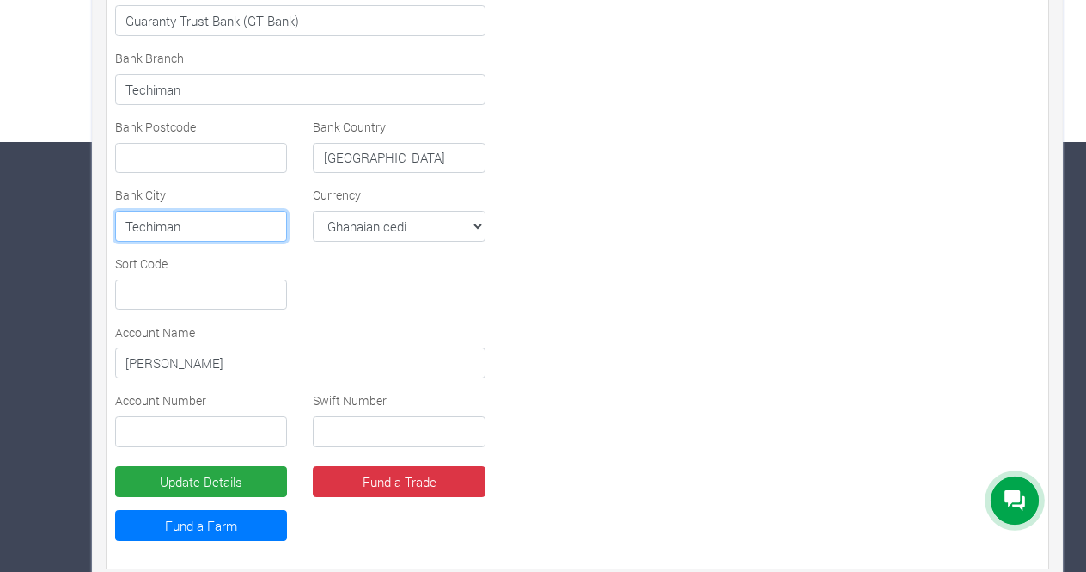
type input "Techiman"
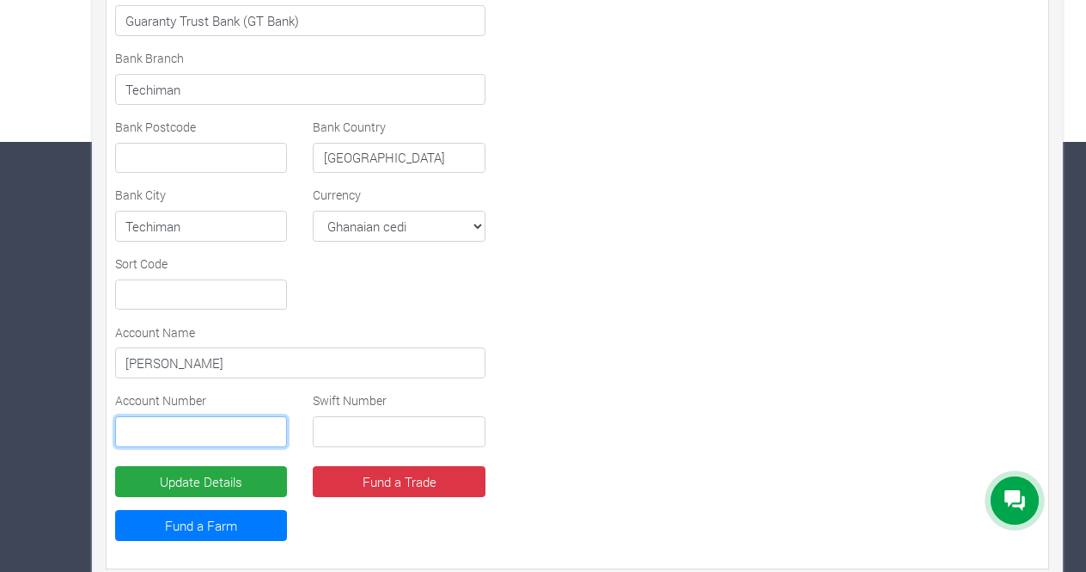
click at [213, 421] on input "text" at bounding box center [201, 431] width 172 height 31
type input "1551001033521"
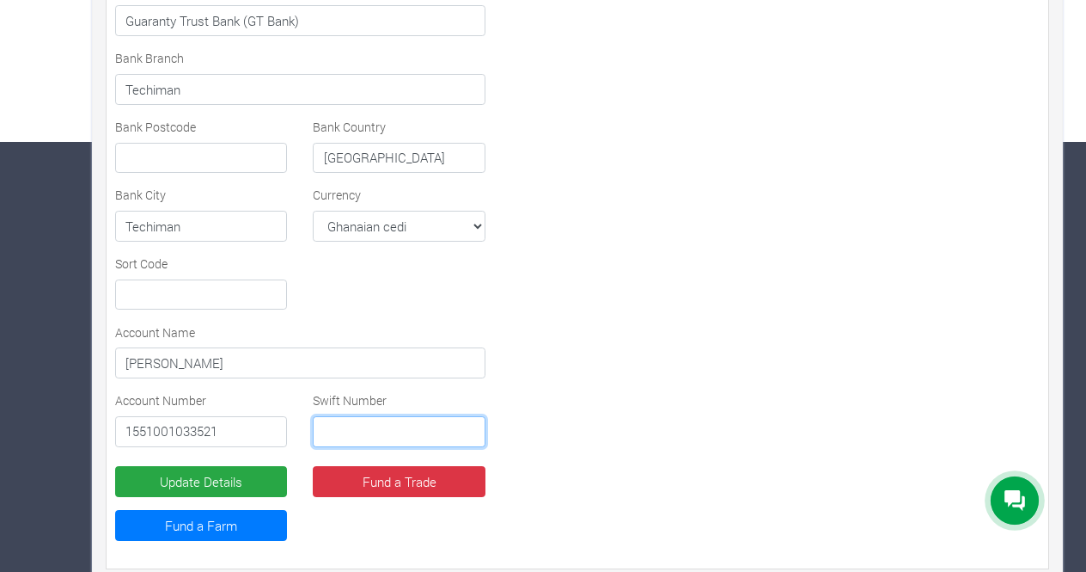
click at [333, 423] on input "text" at bounding box center [399, 431] width 172 height 31
type input "GTBIGHAC"
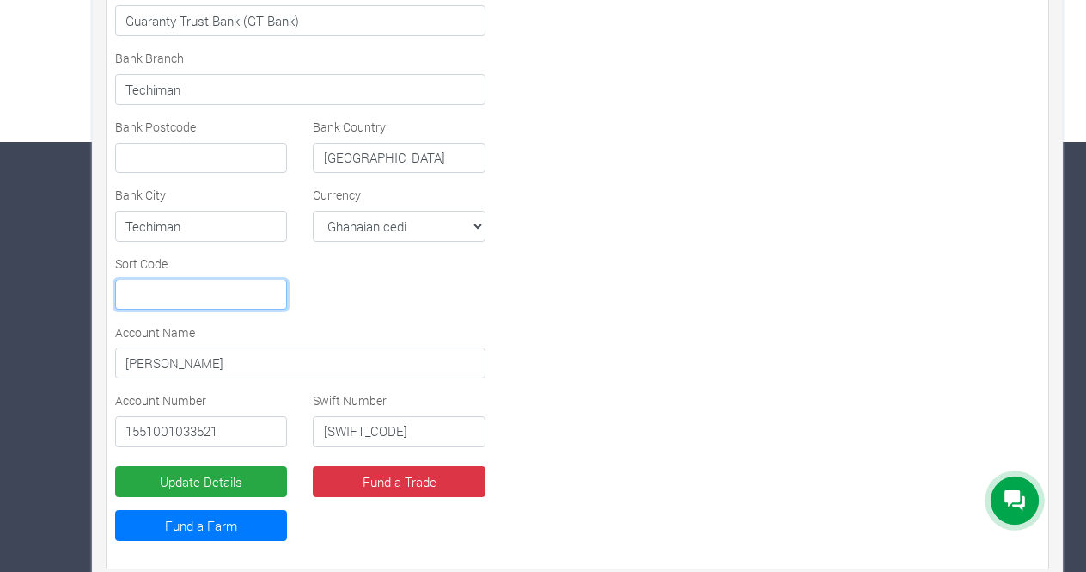
click at [155, 288] on input "text" at bounding box center [201, 294] width 172 height 31
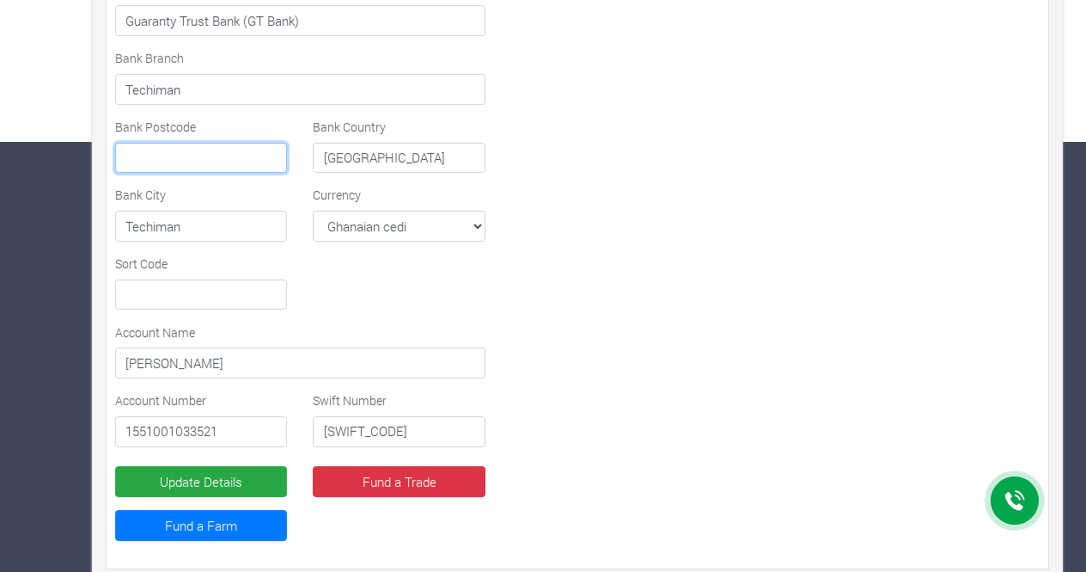
click at [196, 148] on input "text" at bounding box center [201, 158] width 172 height 31
click at [152, 293] on input "text" at bounding box center [201, 294] width 172 height 31
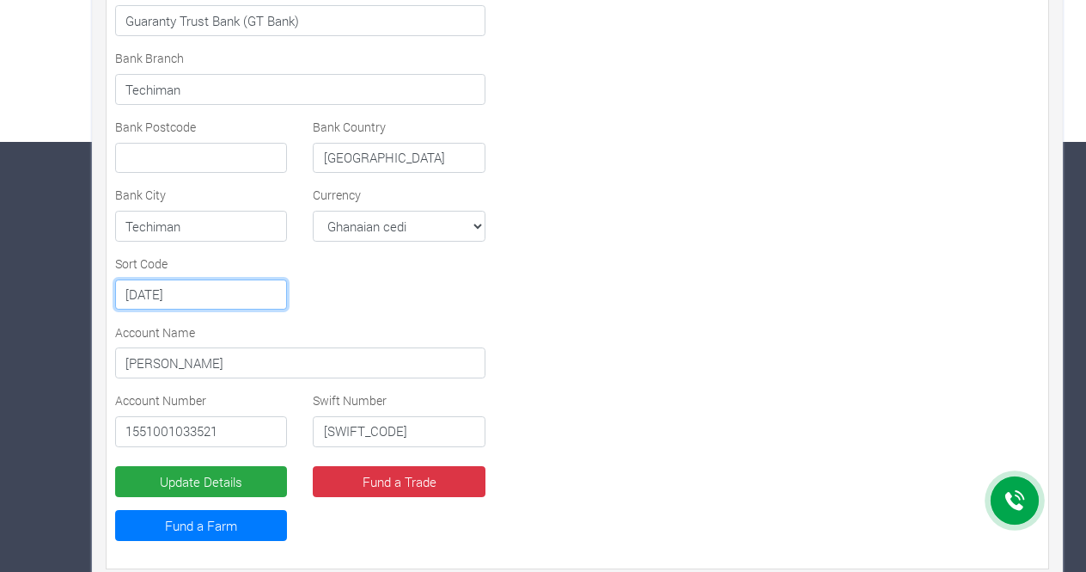
type input "10-24-14"
click at [182, 145] on input "text" at bounding box center [201, 158] width 172 height 31
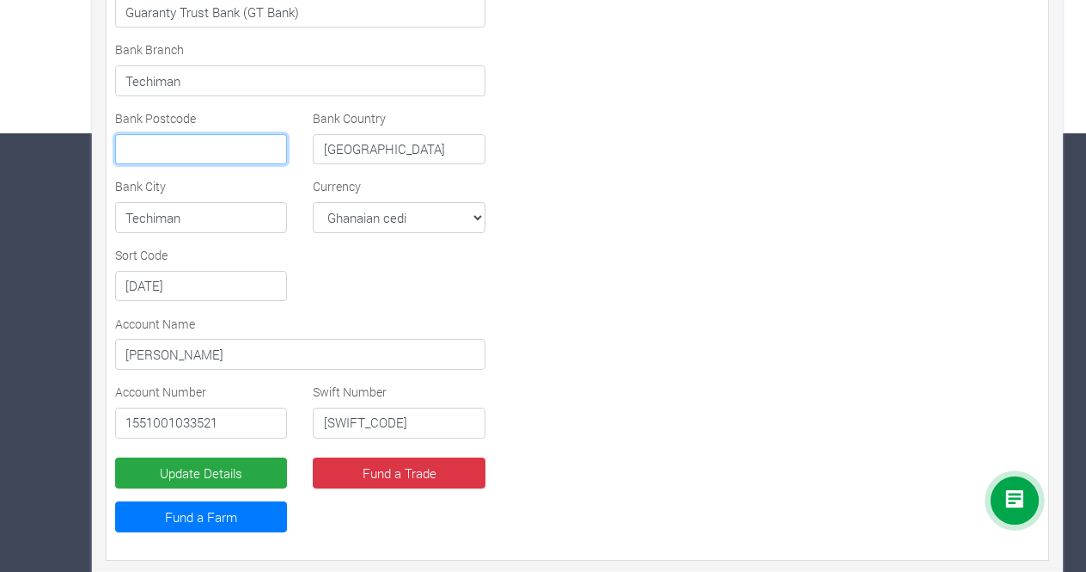
scroll to position [440, 0]
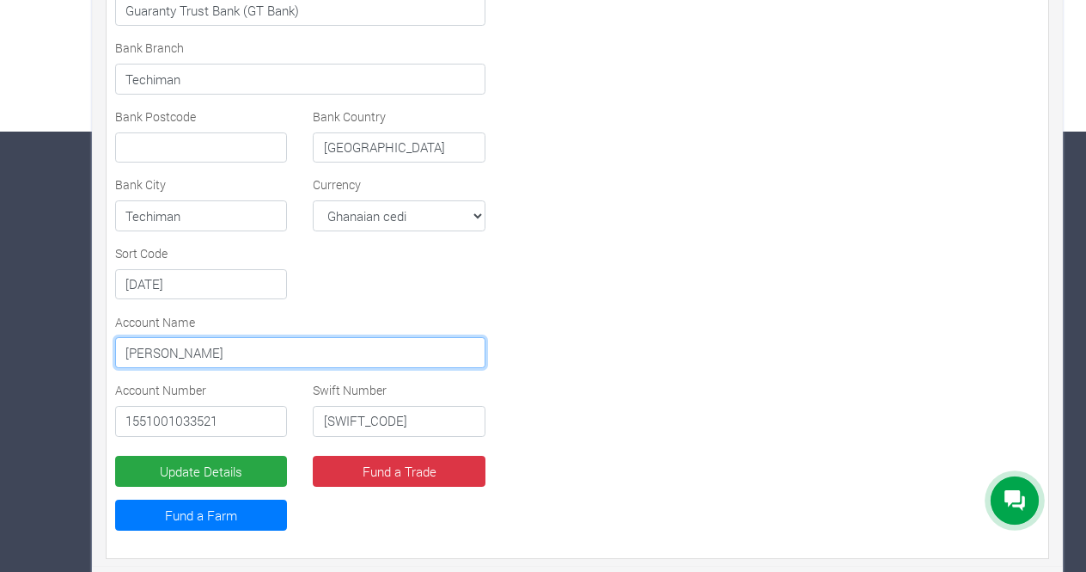
click at [171, 347] on input "Cyprian Dorgbetor" at bounding box center [300, 352] width 370 height 31
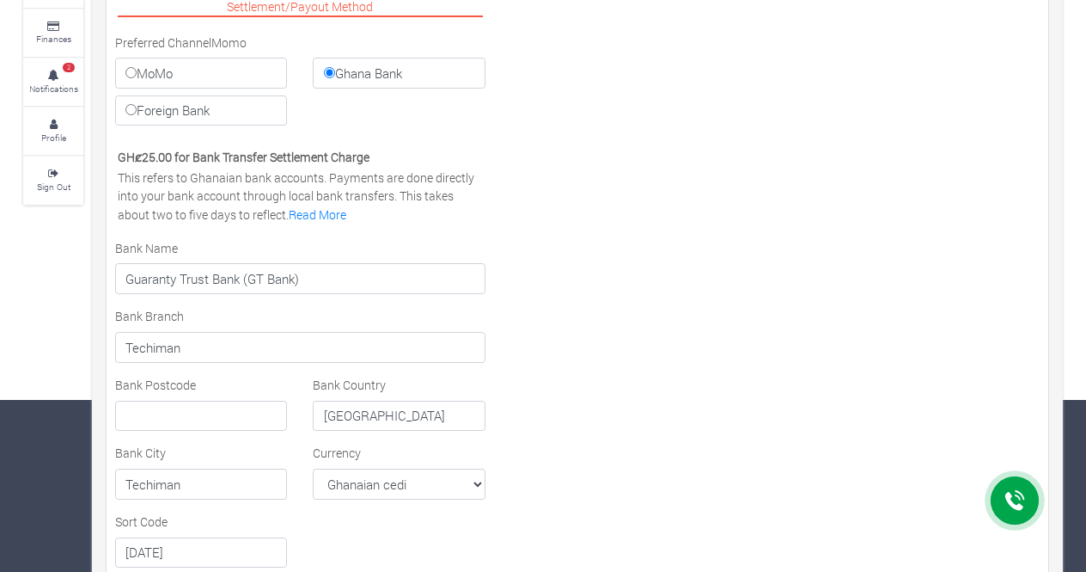
scroll to position [344, 0]
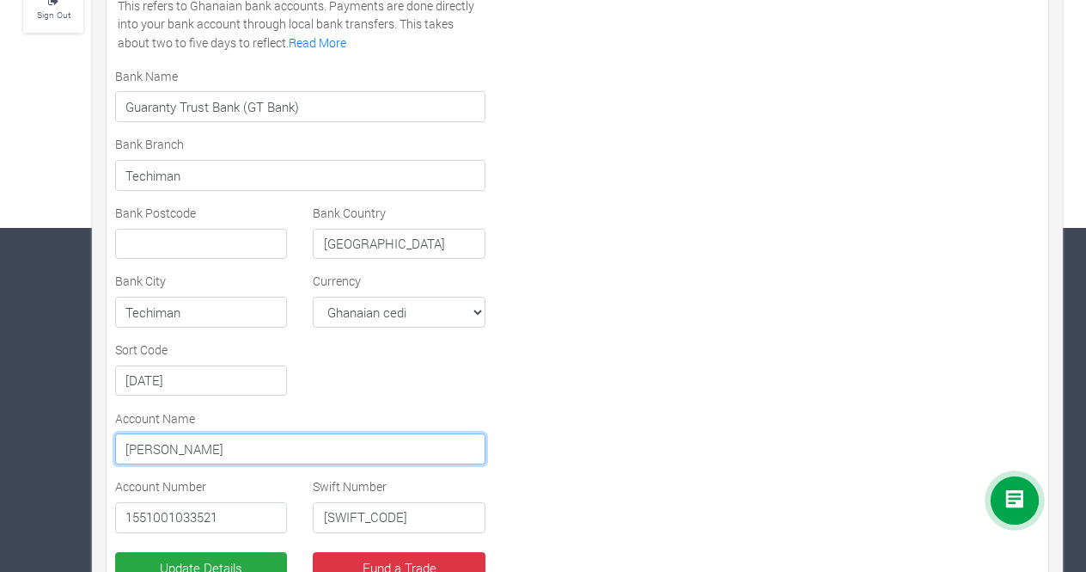
type input "Cyprian Issahaku Dorgbetor"
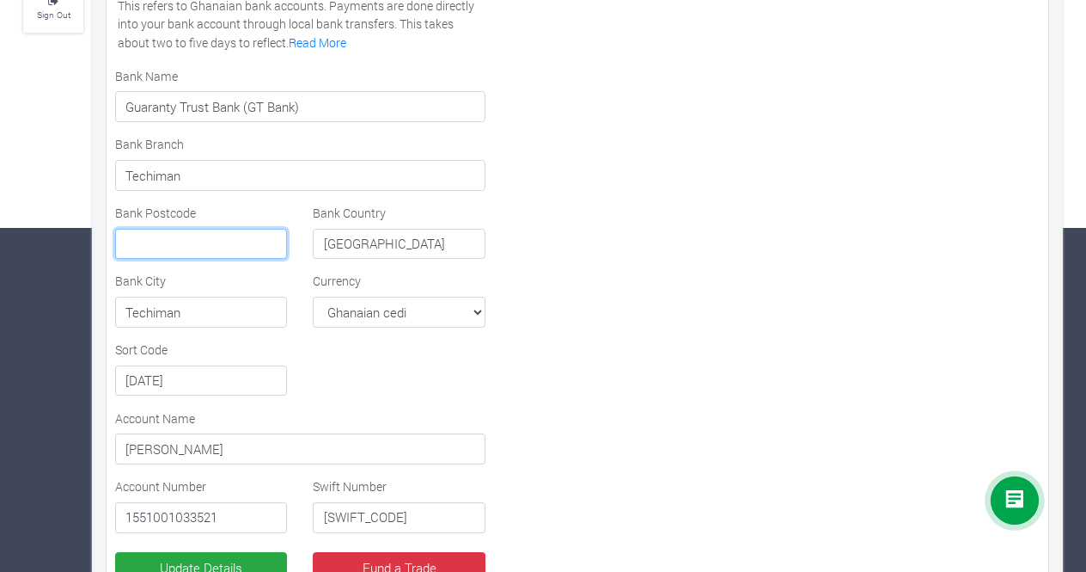
click at [227, 235] on input "text" at bounding box center [201, 244] width 172 height 31
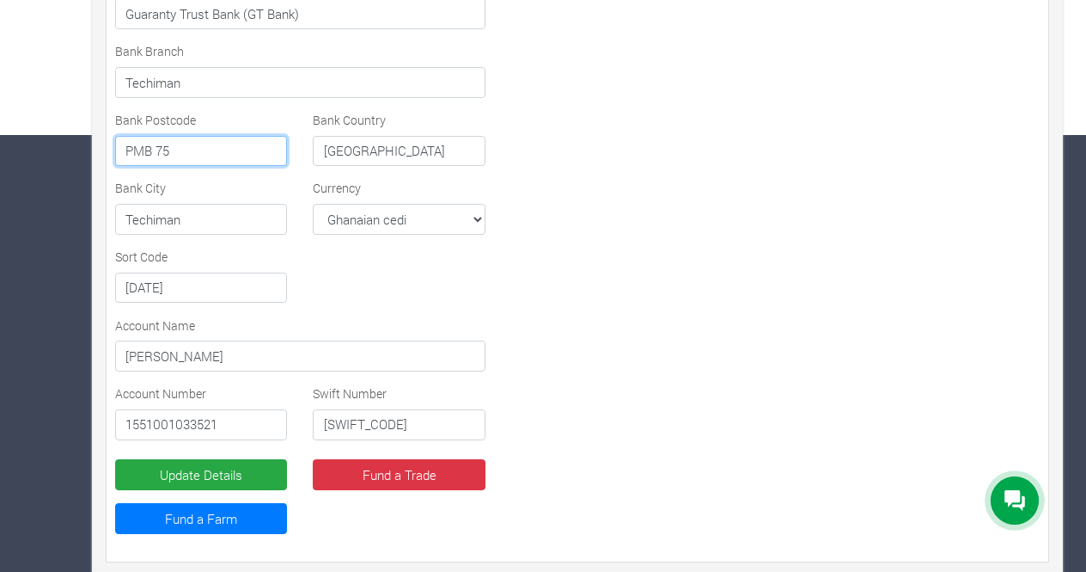
scroll to position [440, 0]
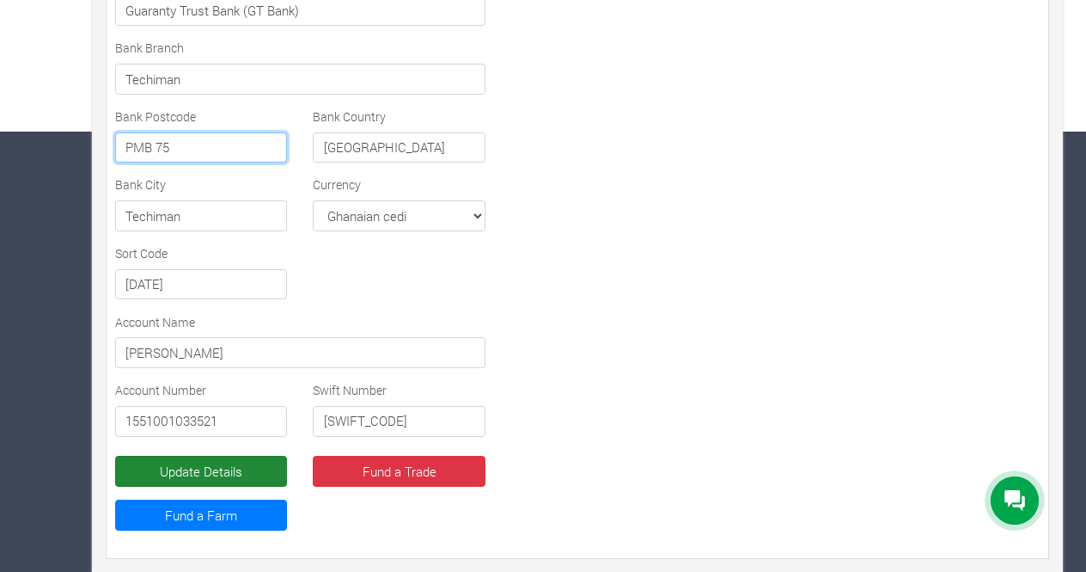
type input "PMB 75"
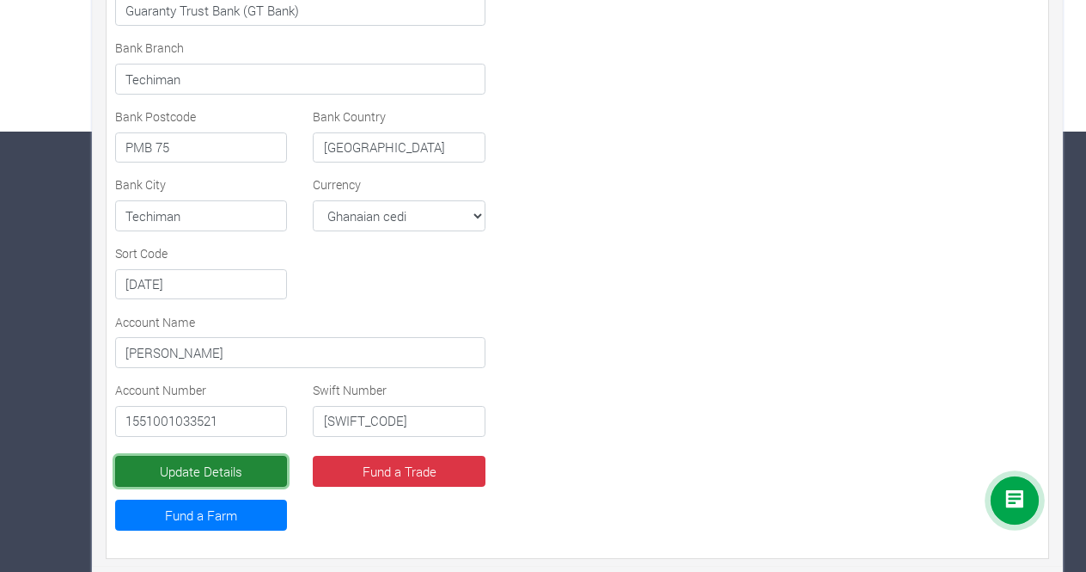
click at [224, 470] on button "Update Details" at bounding box center [201, 471] width 172 height 31
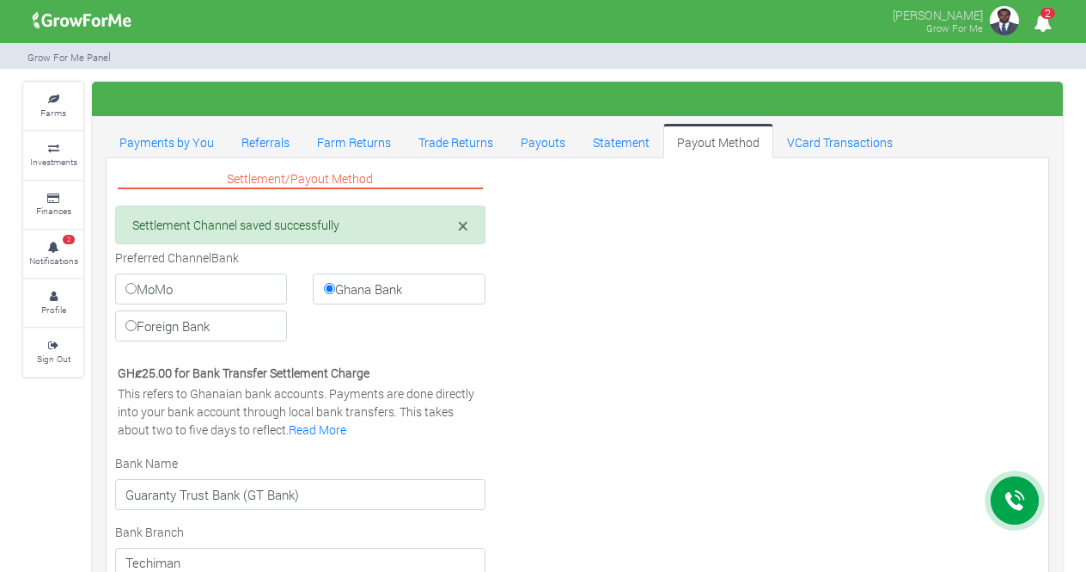
select select "GHS"
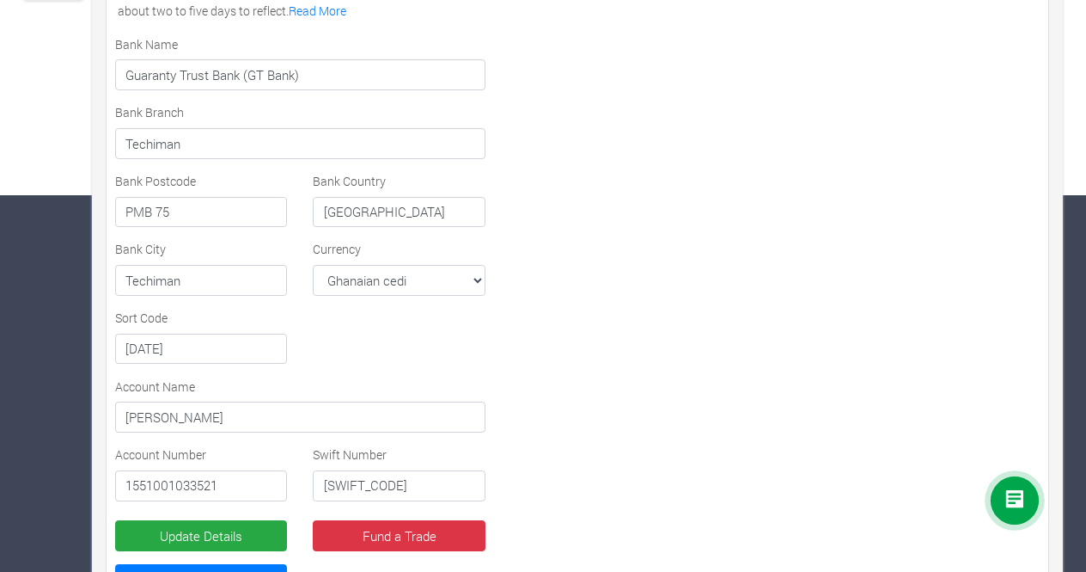
scroll to position [441, 0]
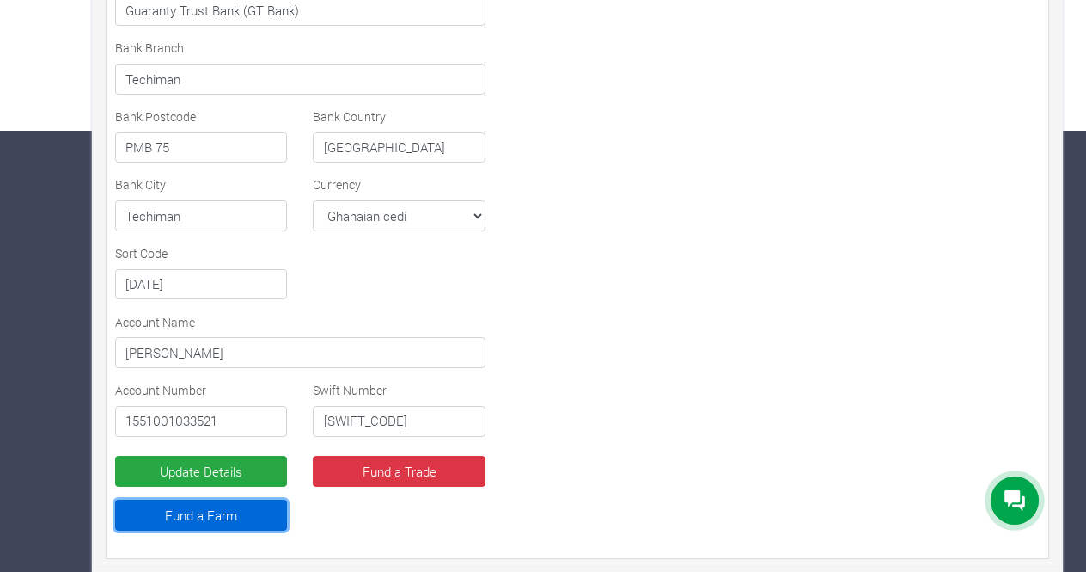
click at [198, 517] on link "Fund a Farm" at bounding box center [201, 514] width 172 height 31
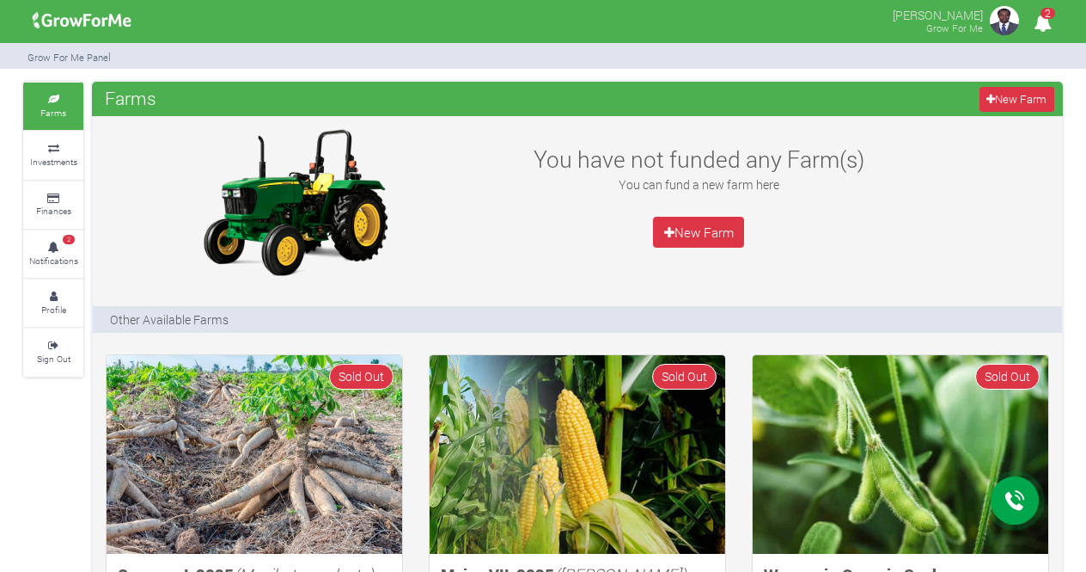
click at [1045, 23] on icon "2" at bounding box center [1043, 22] width 34 height 39
click at [54, 108] on small "Farms" at bounding box center [53, 113] width 26 height 12
click at [172, 322] on p "Other Available Farms" at bounding box center [169, 319] width 119 height 18
click at [44, 195] on icon at bounding box center [54, 198] width 52 height 9
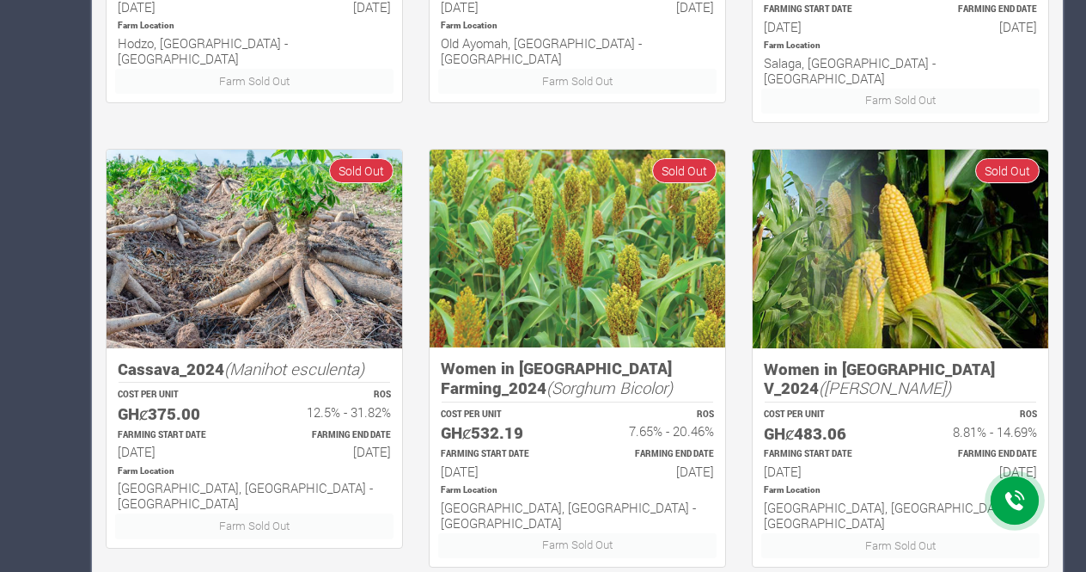
scroll to position [1121, 0]
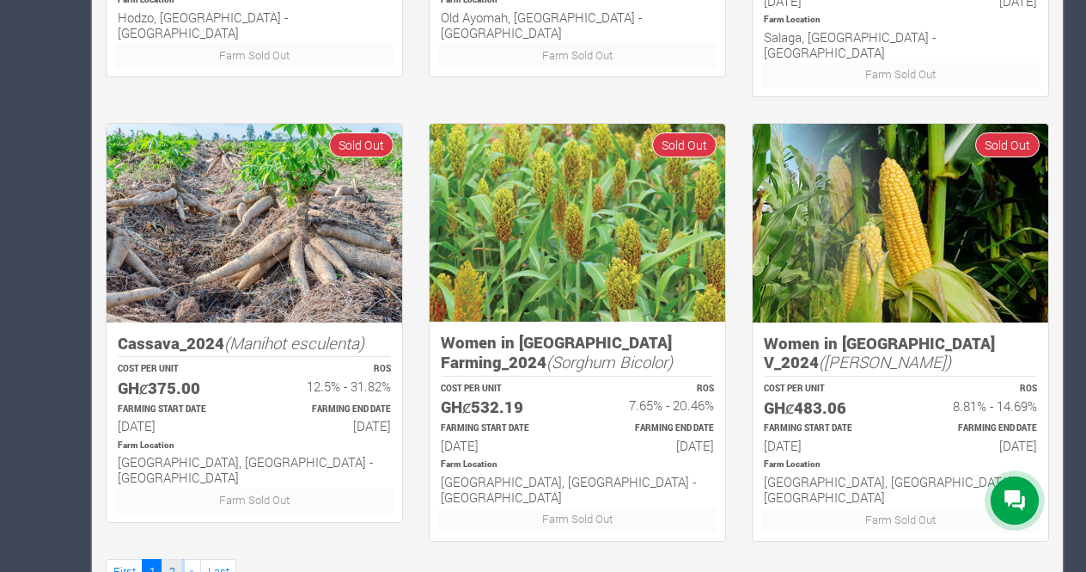
click at [172, 559] on link "2" at bounding box center [172, 571] width 21 height 25
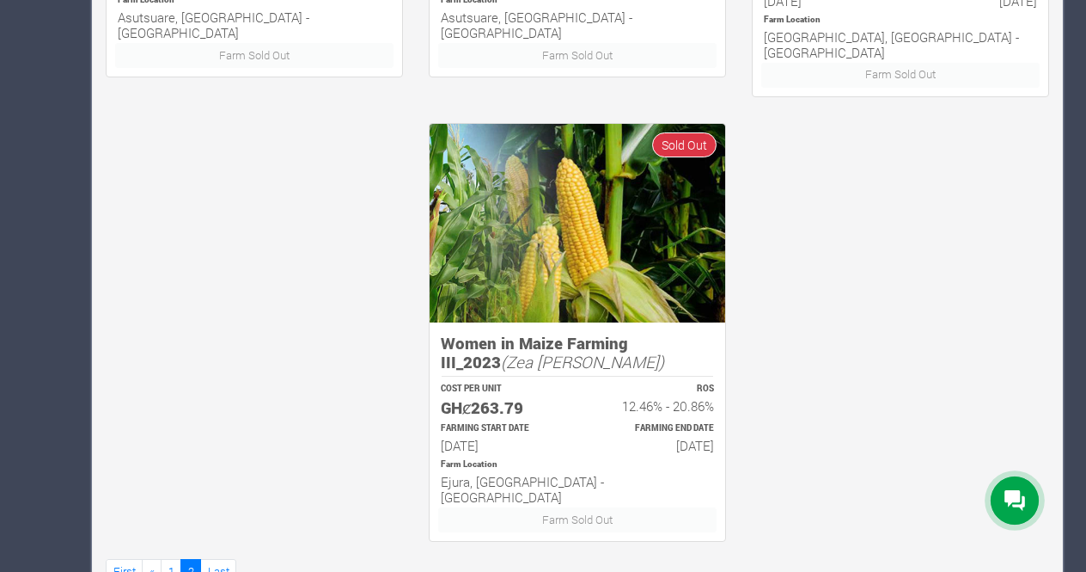
scroll to position [1121, 0]
click at [210, 559] on link "Last" at bounding box center [218, 571] width 36 height 25
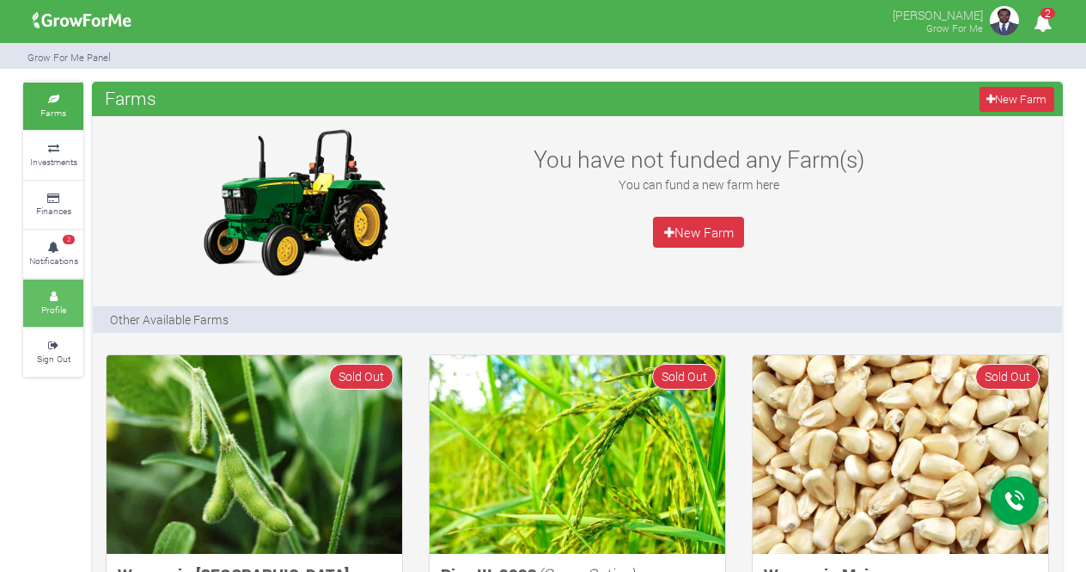
click at [52, 307] on small "Profile" at bounding box center [53, 309] width 25 height 12
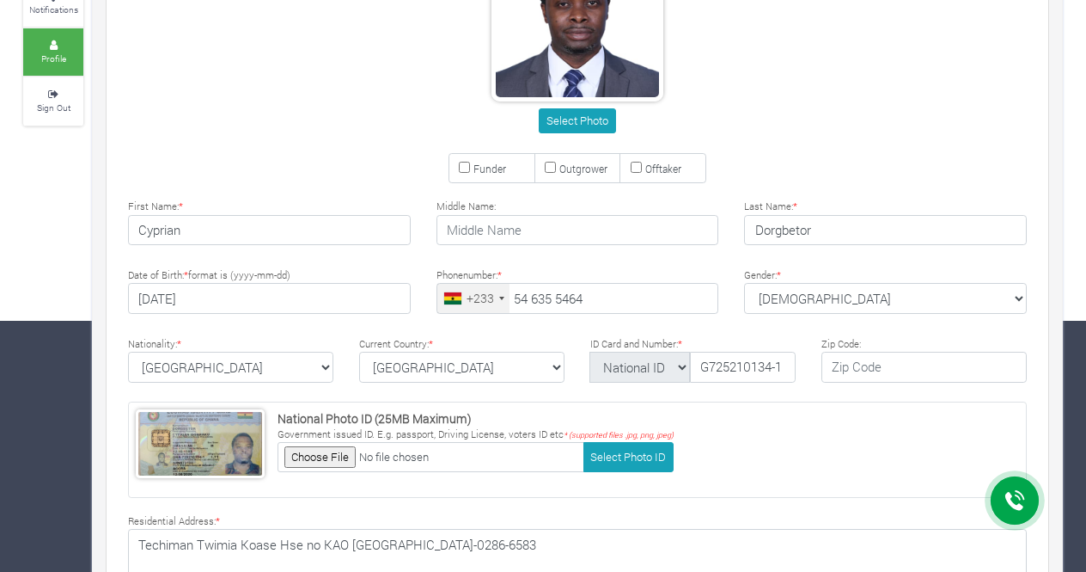
scroll to position [475, 0]
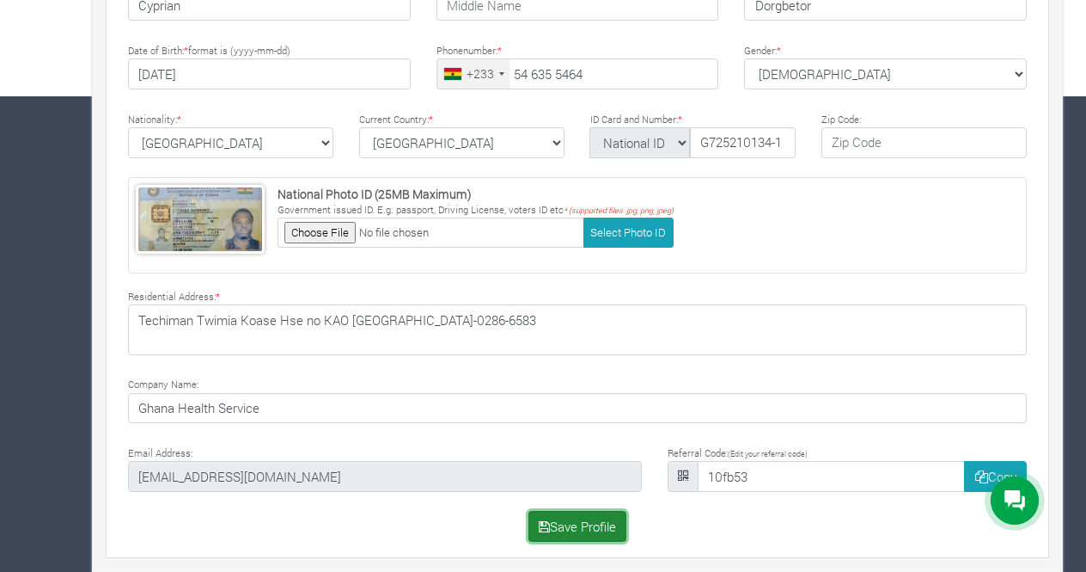
click at [586, 520] on button "Save Profile" at bounding box center [578, 526] width 99 height 31
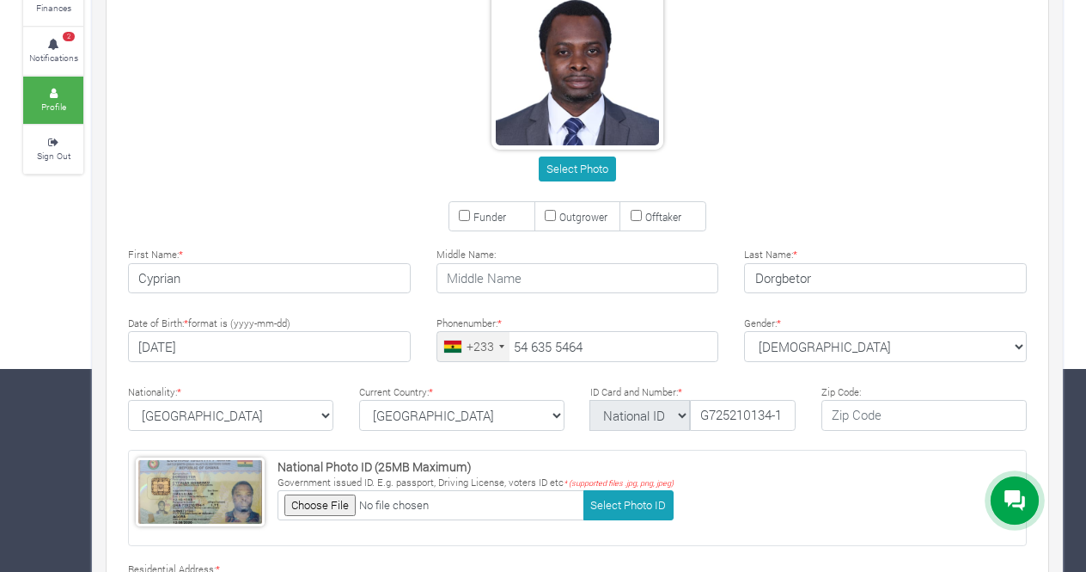
scroll to position [46, 0]
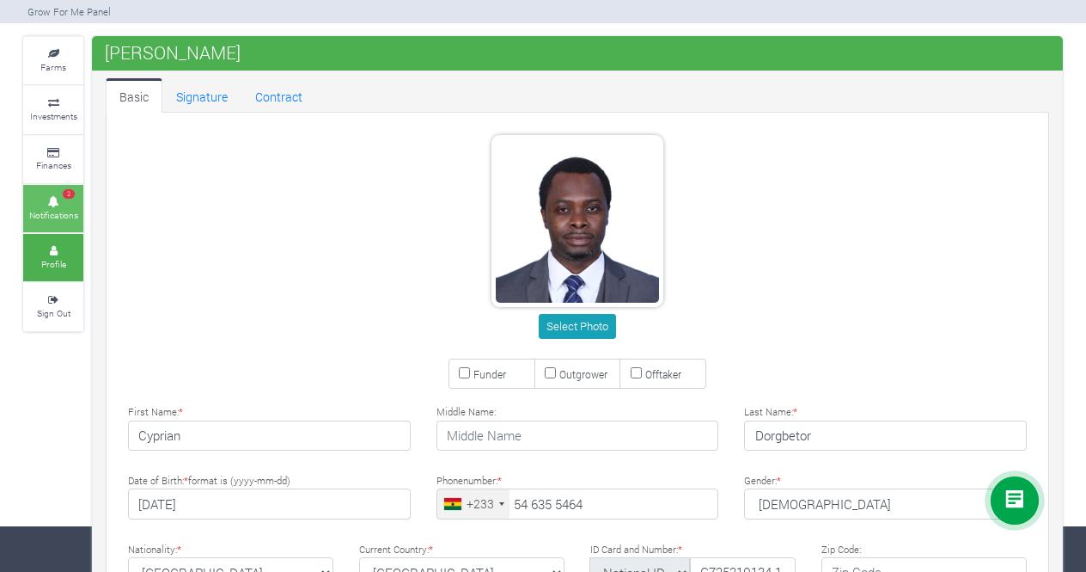
click at [56, 199] on icon at bounding box center [54, 202] width 52 height 9
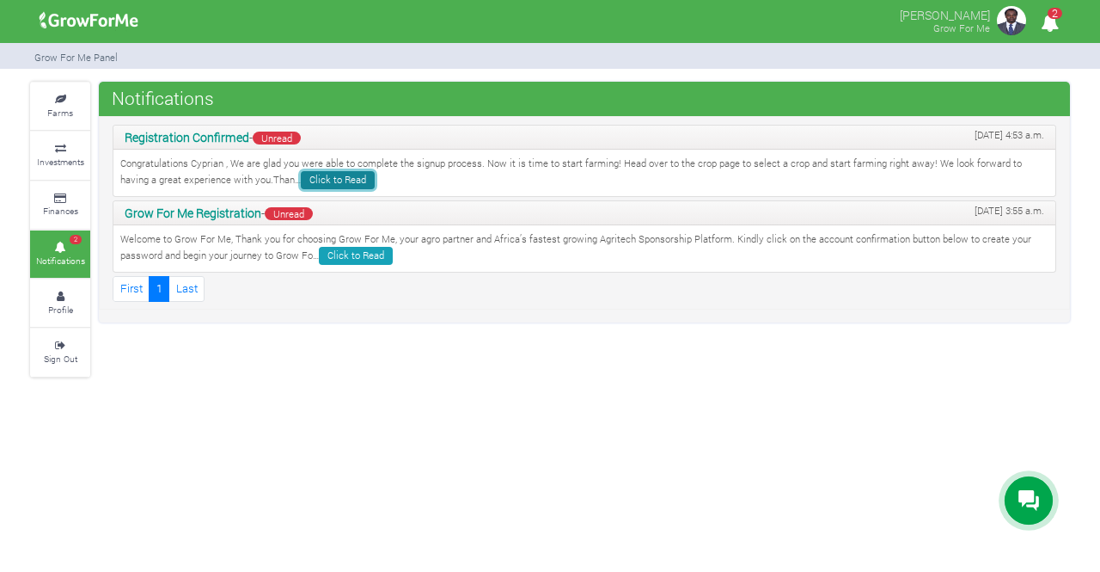
click at [301, 178] on link "Click to Read" at bounding box center [338, 180] width 74 height 18
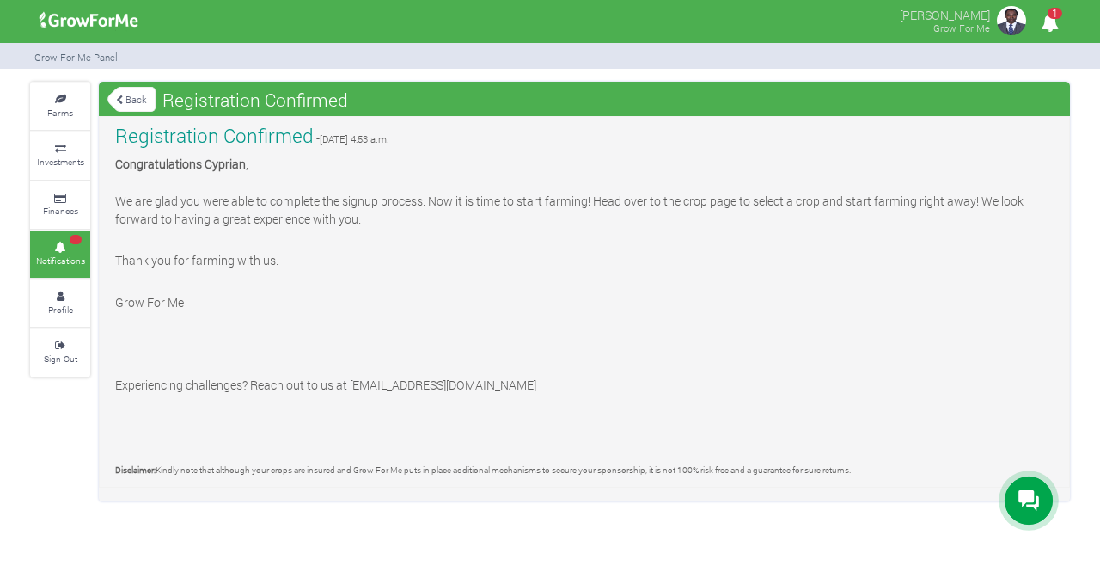
click at [68, 245] on icon at bounding box center [60, 247] width 52 height 9
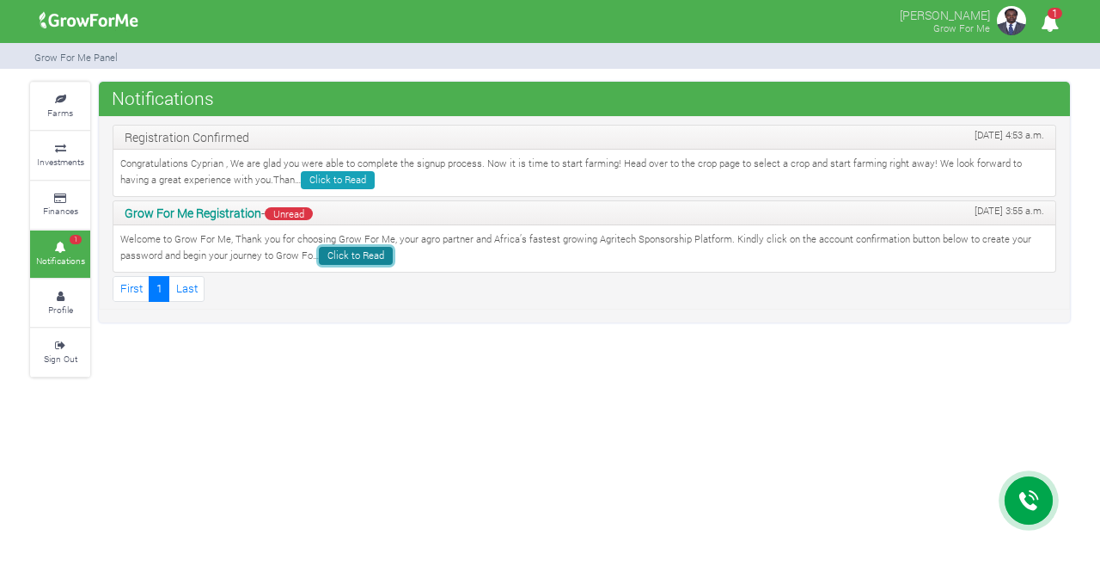
click at [352, 257] on link "Click to Read" at bounding box center [356, 256] width 74 height 18
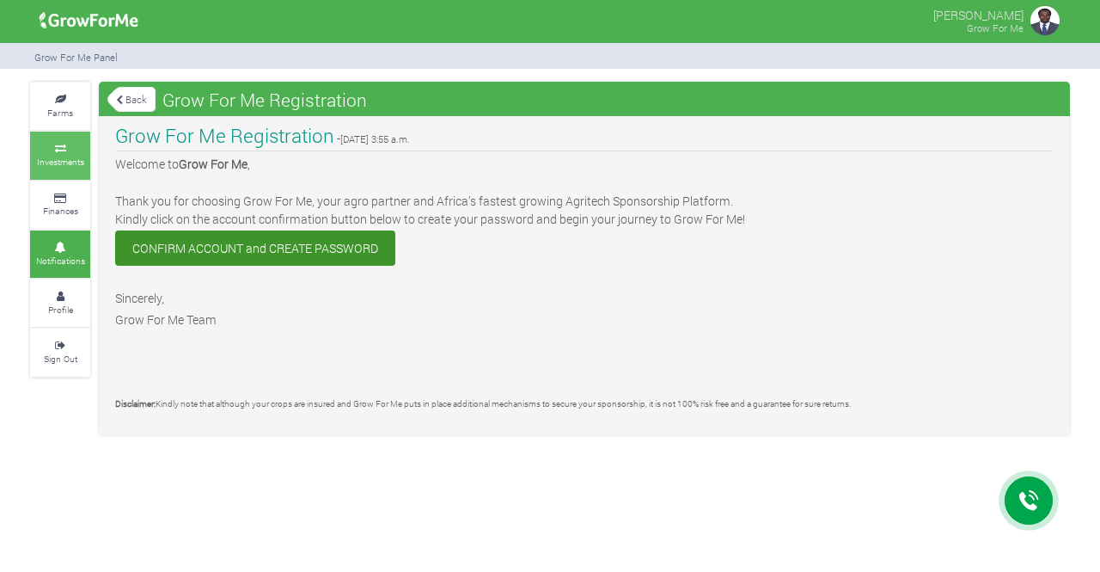
click at [64, 161] on small "Investments" at bounding box center [60, 162] width 47 height 12
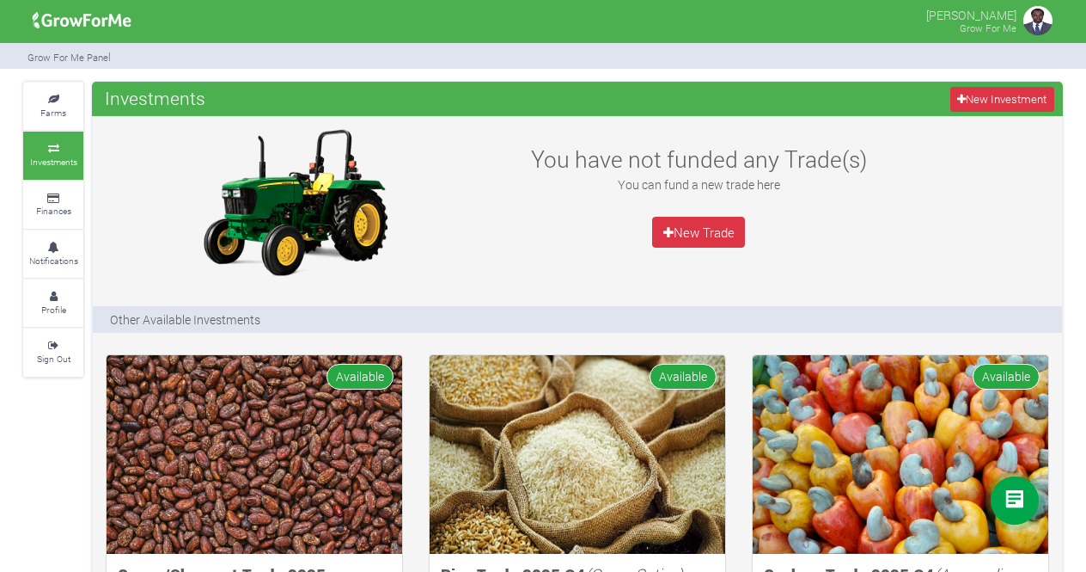
scroll to position [500, 0]
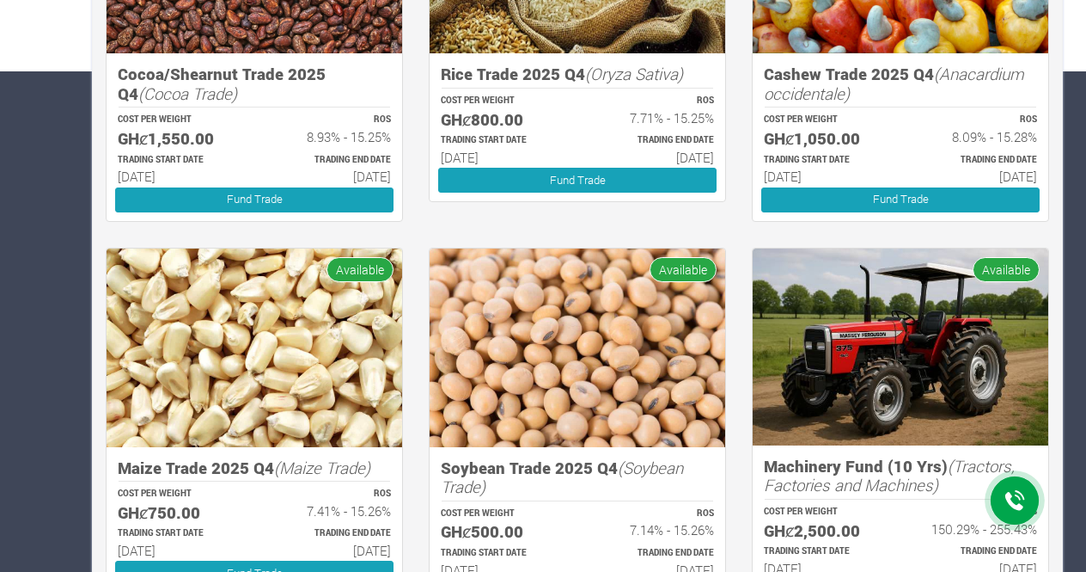
click at [1018, 507] on icon at bounding box center [1015, 500] width 21 height 21
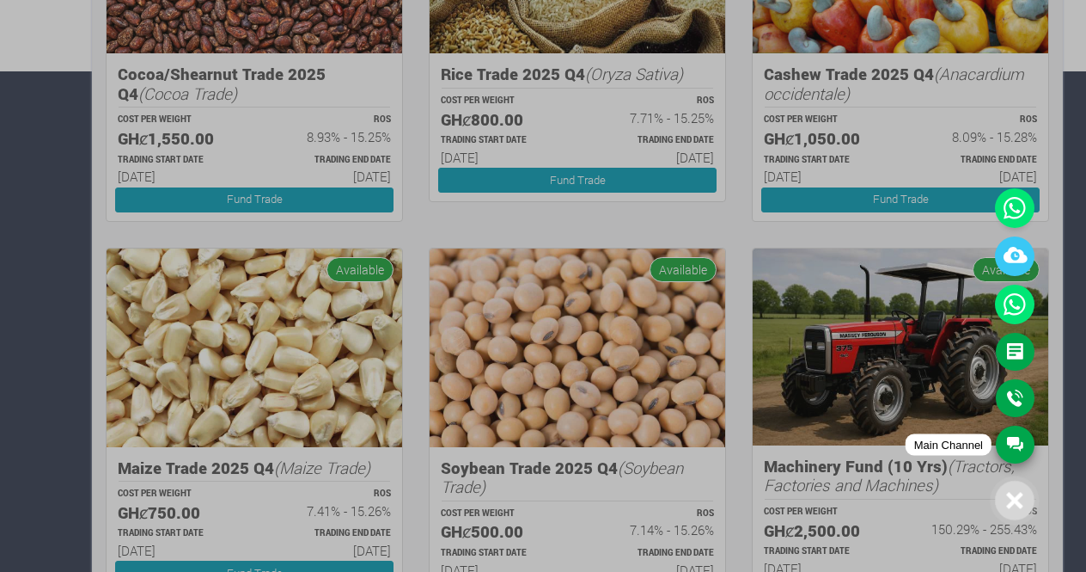
click at [1012, 447] on link "Main Channel" at bounding box center [1015, 444] width 39 height 38
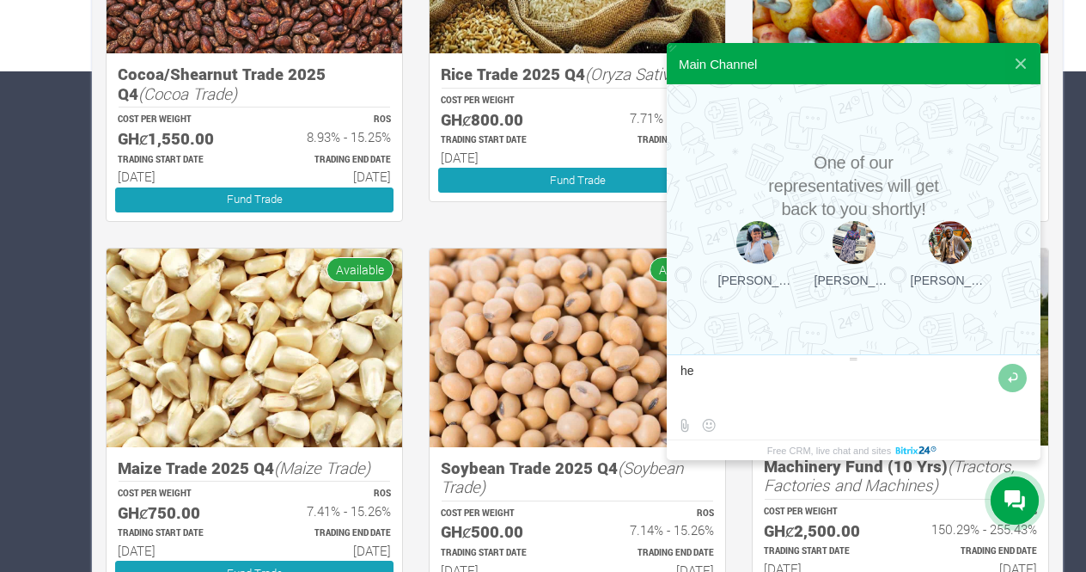
type textarea "h"
click at [1022, 63] on button at bounding box center [1021, 63] width 31 height 41
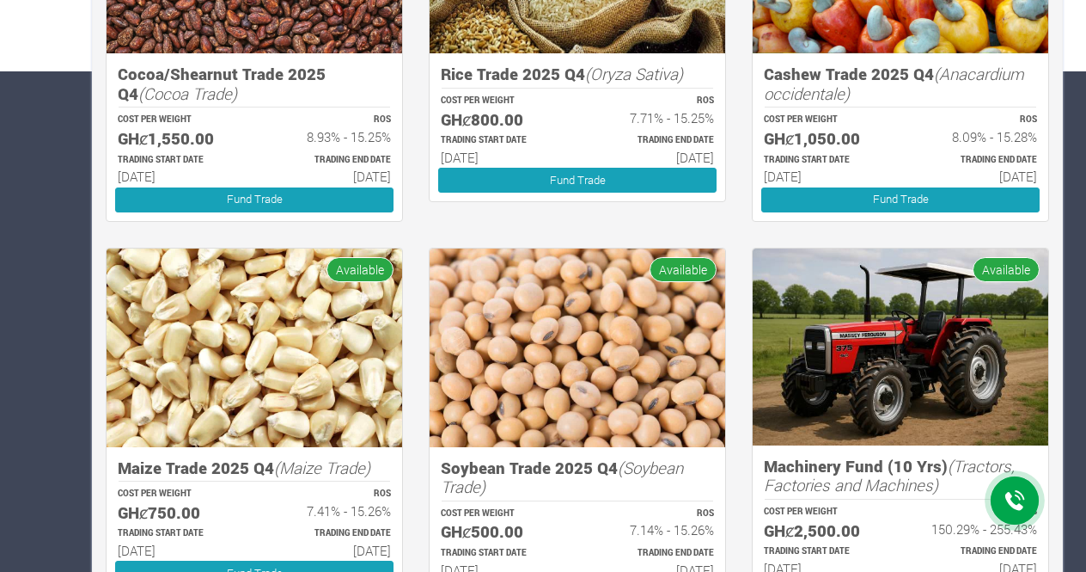
click at [1022, 499] on icon at bounding box center [1015, 500] width 21 height 21
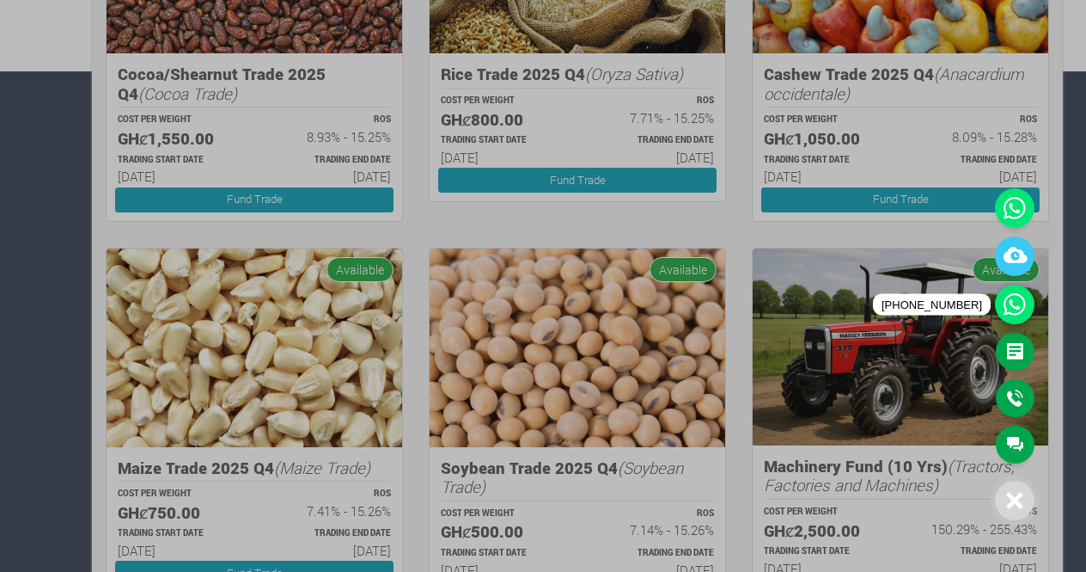
click at [1013, 307] on icon at bounding box center [1015, 304] width 40 height 40
click at [861, 381] on div at bounding box center [543, 286] width 1086 height 572
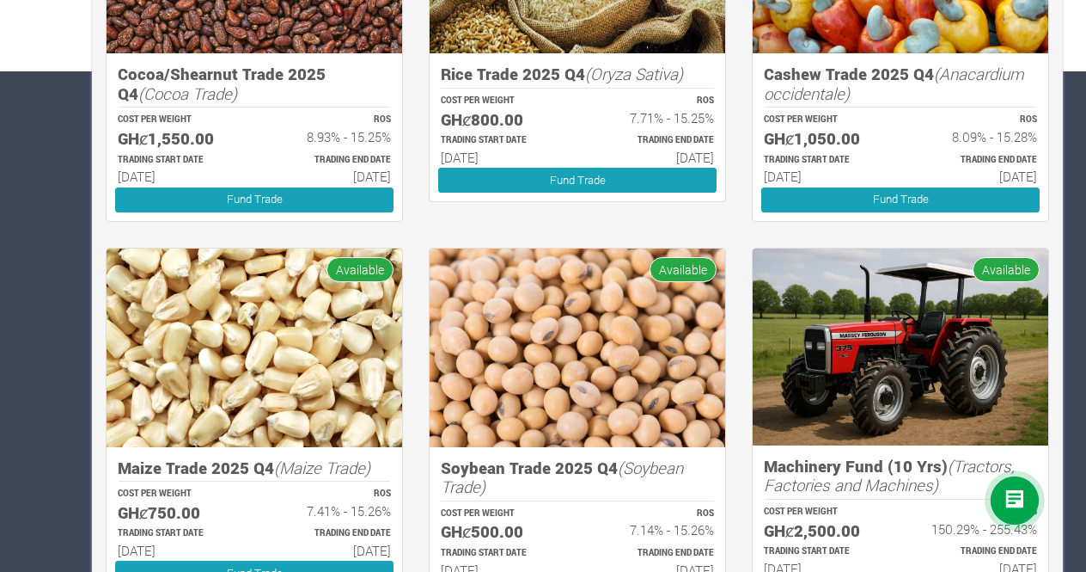
click at [1012, 511] on div at bounding box center [1015, 500] width 48 height 48
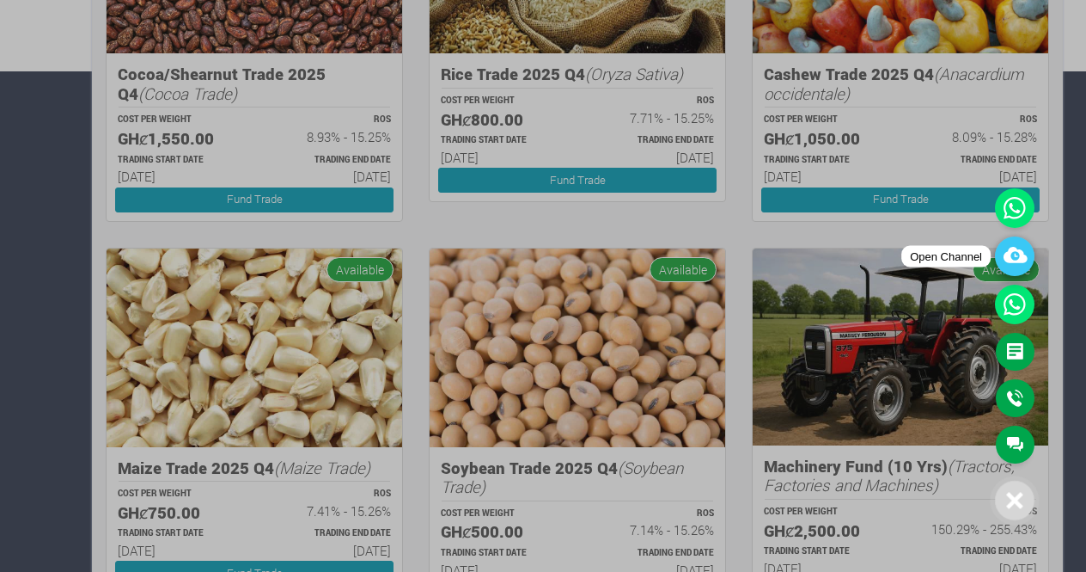
click at [1018, 259] on icon at bounding box center [1015, 256] width 40 height 40
click at [662, 353] on div at bounding box center [543, 286] width 1086 height 572
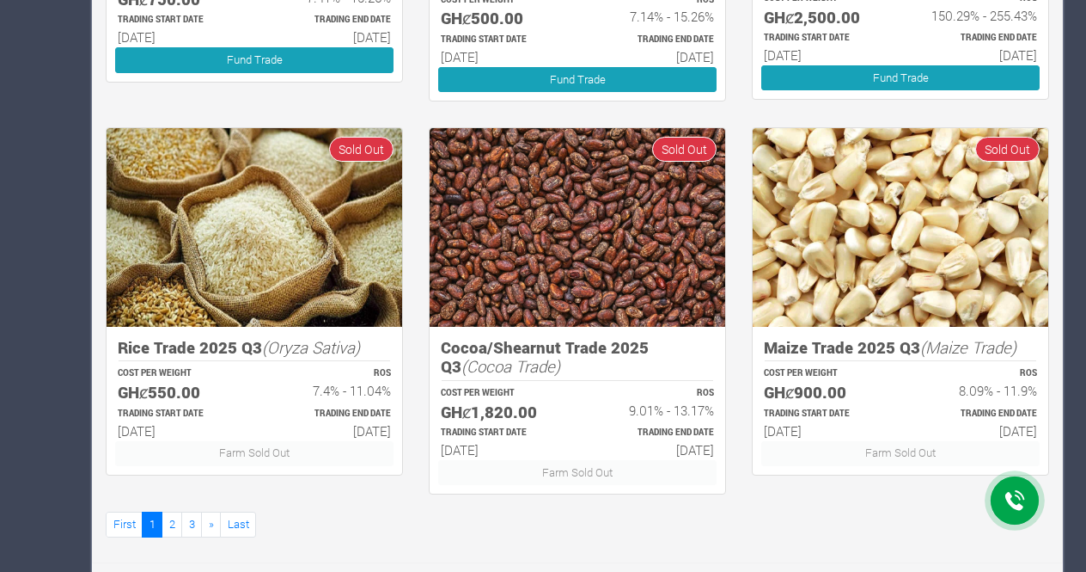
scroll to position [584, 0]
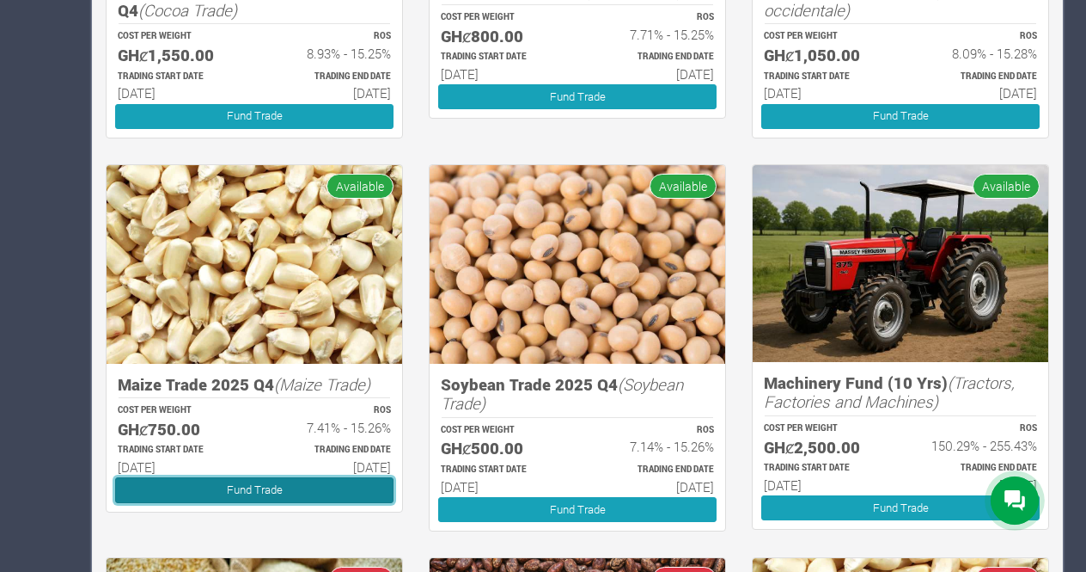
click at [251, 486] on link "Fund Trade" at bounding box center [254, 489] width 278 height 25
